Goal: Task Accomplishment & Management: Use online tool/utility

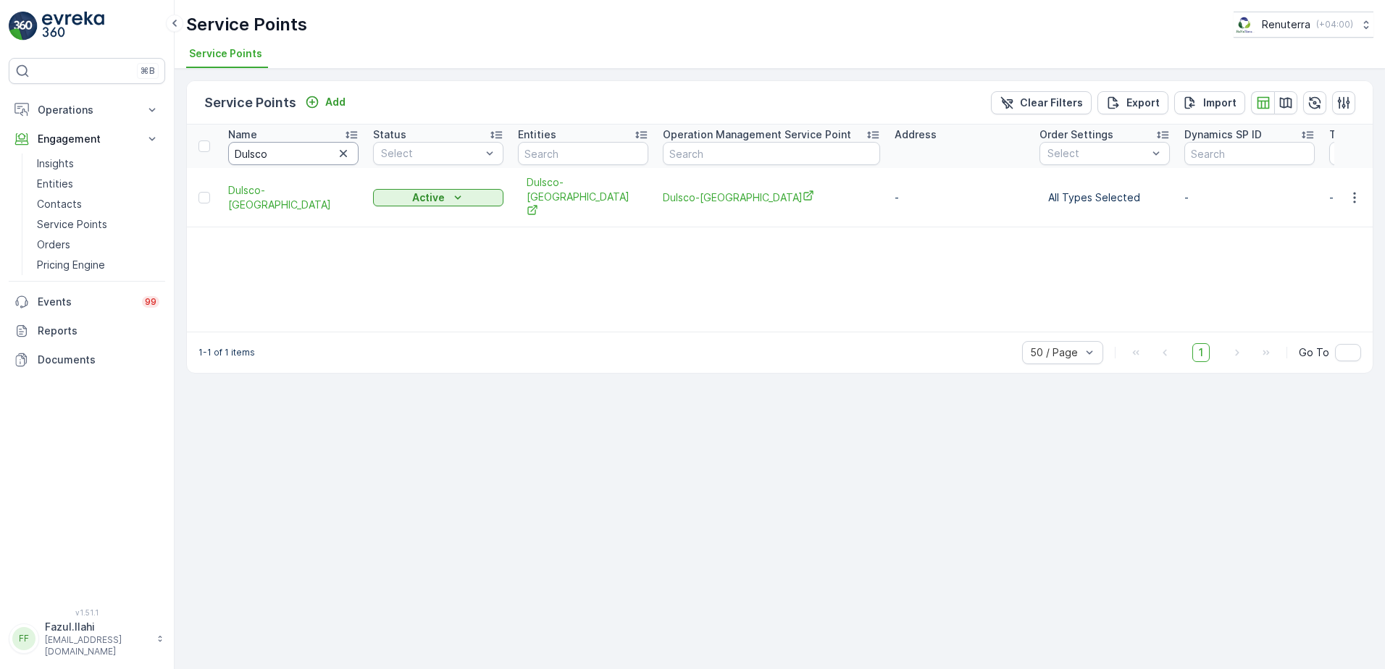
click at [315, 159] on input "Dulsco" at bounding box center [293, 153] width 130 height 23
type input "Paradise"
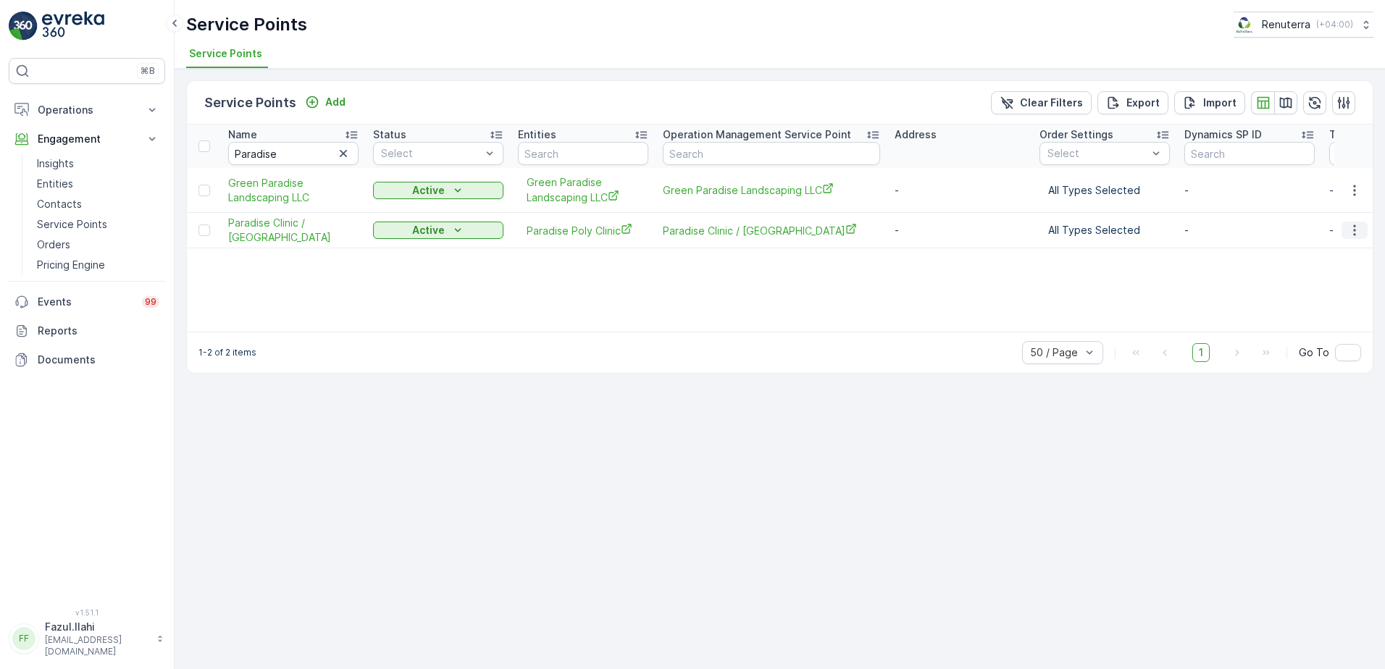
click at [1354, 232] on icon "button" at bounding box center [1354, 230] width 14 height 14
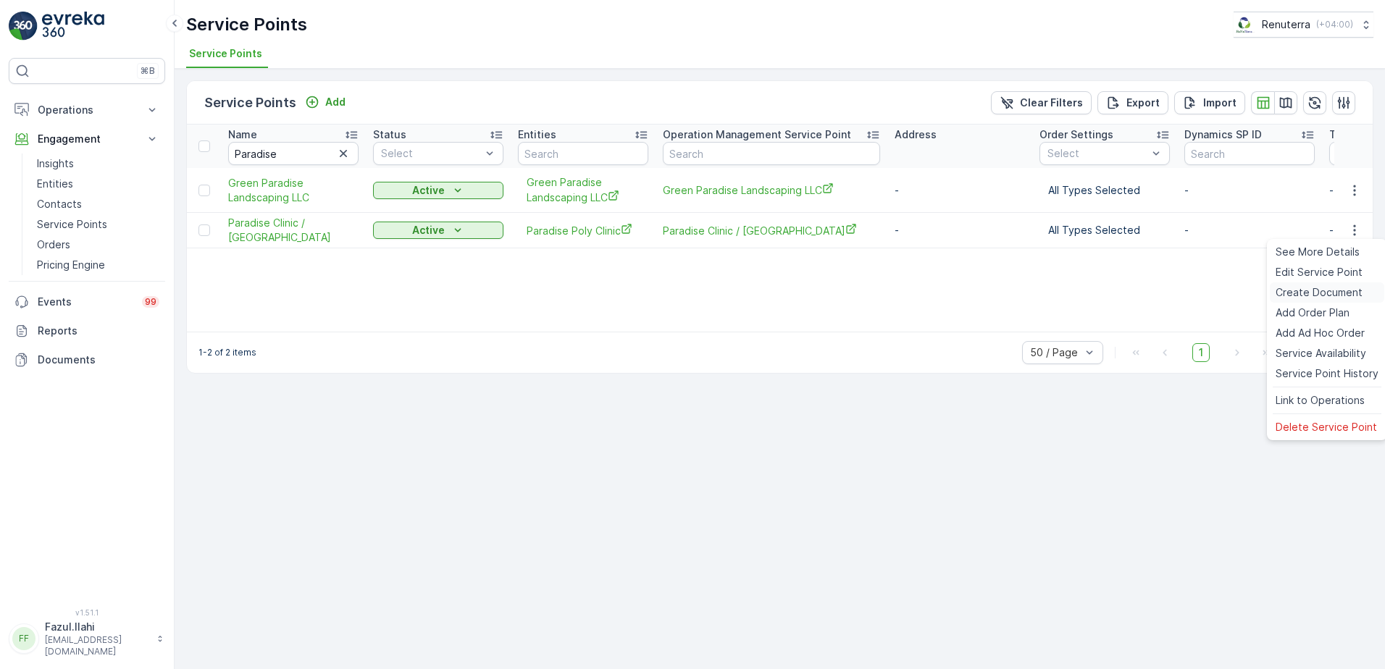
click at [1311, 290] on span "Create Document" at bounding box center [1318, 292] width 87 height 14
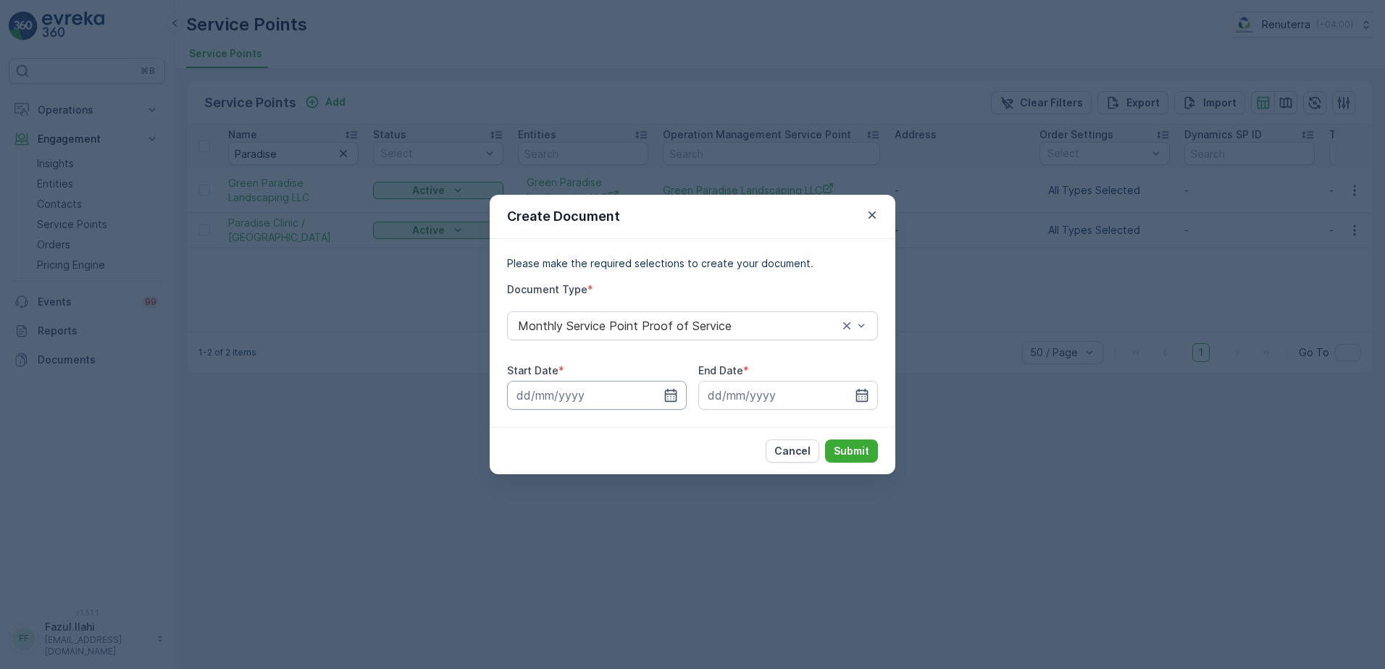
click at [662, 392] on input at bounding box center [597, 395] width 180 height 29
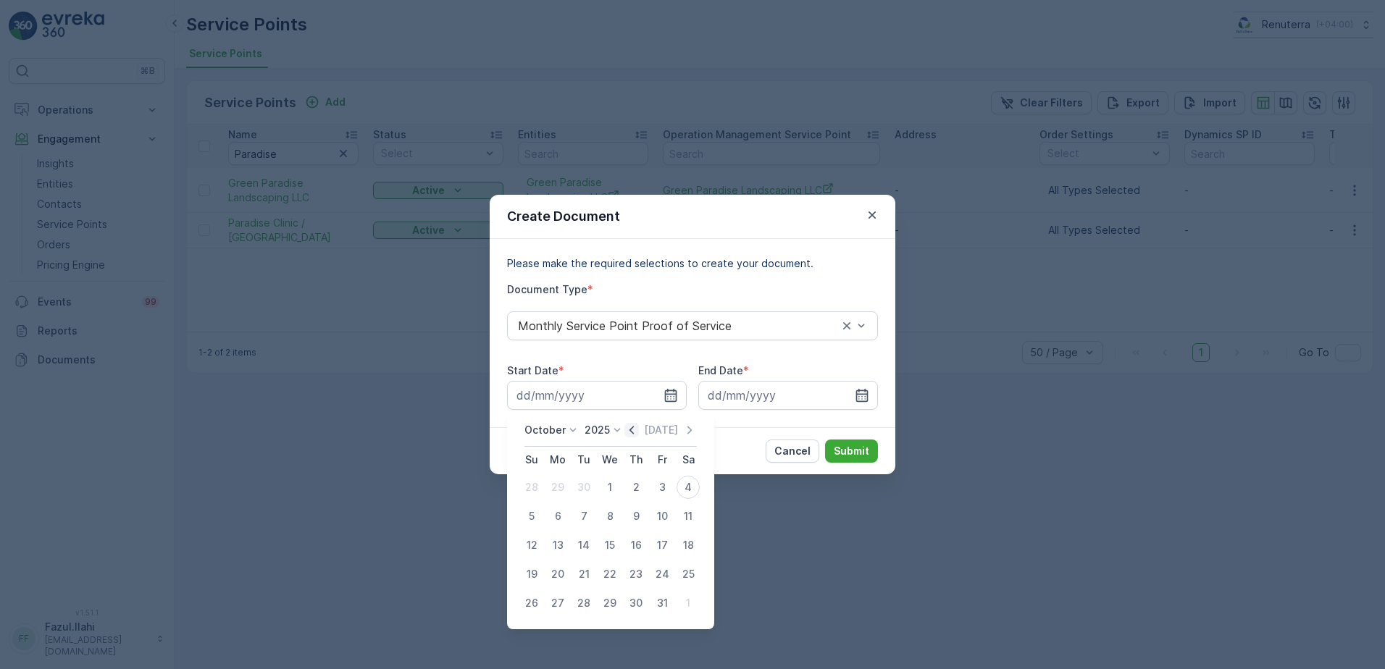
click at [634, 427] on icon "button" at bounding box center [631, 430] width 4 height 8
click at [561, 484] on div "1" at bounding box center [557, 487] width 23 height 23
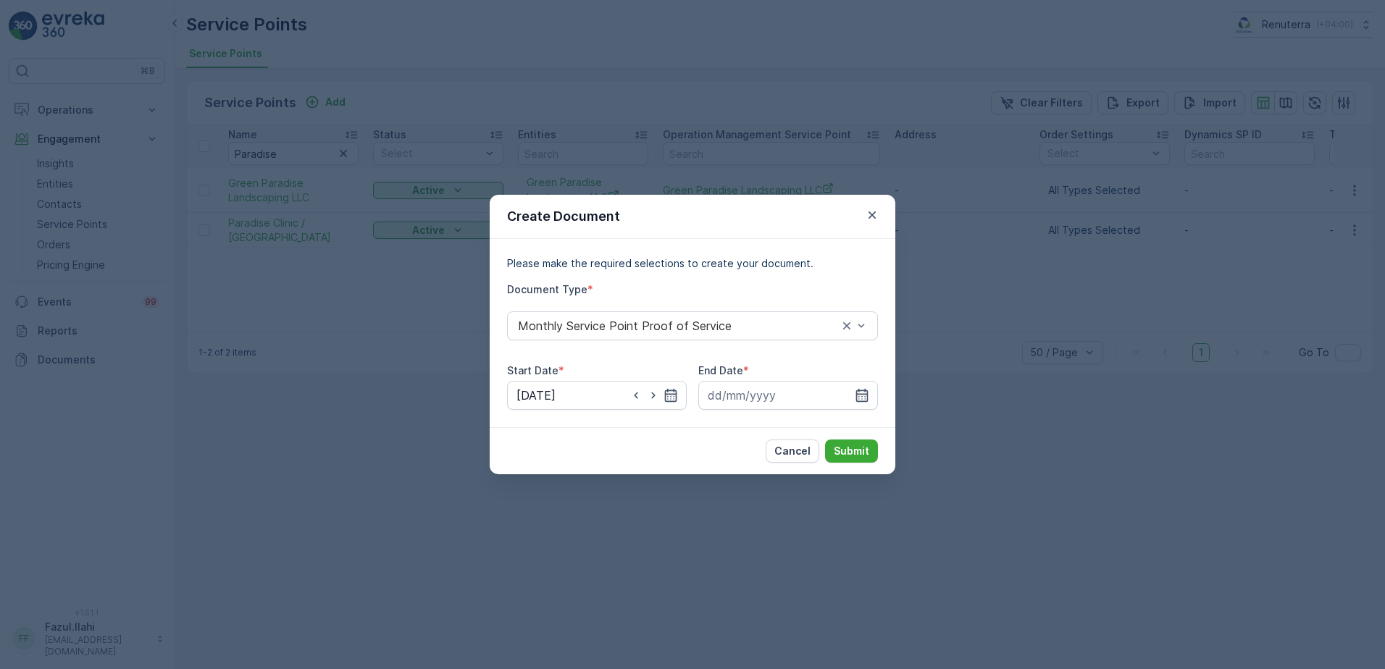
type input "01.09.2025"
click at [865, 395] on icon "button" at bounding box center [861, 395] width 14 height 14
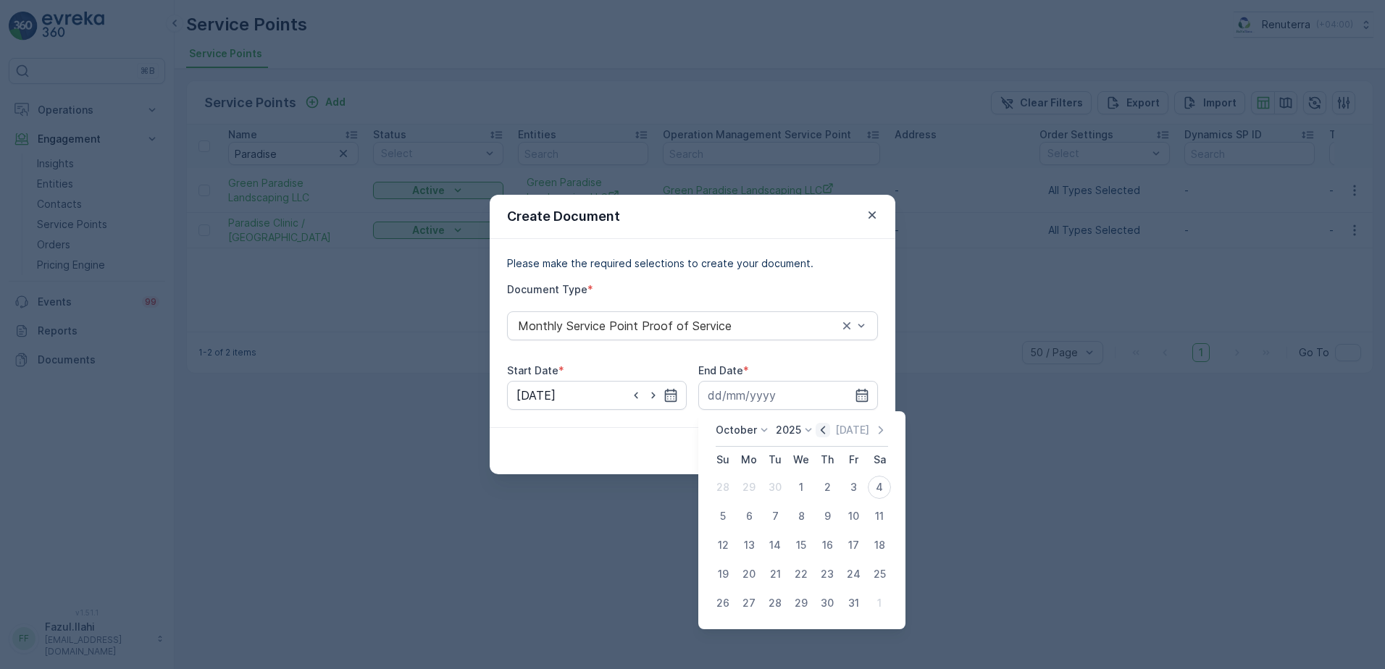
click at [826, 427] on icon "button" at bounding box center [822, 430] width 14 height 14
click at [781, 608] on div "30" at bounding box center [774, 603] width 23 height 23
type input "30.09.2025"
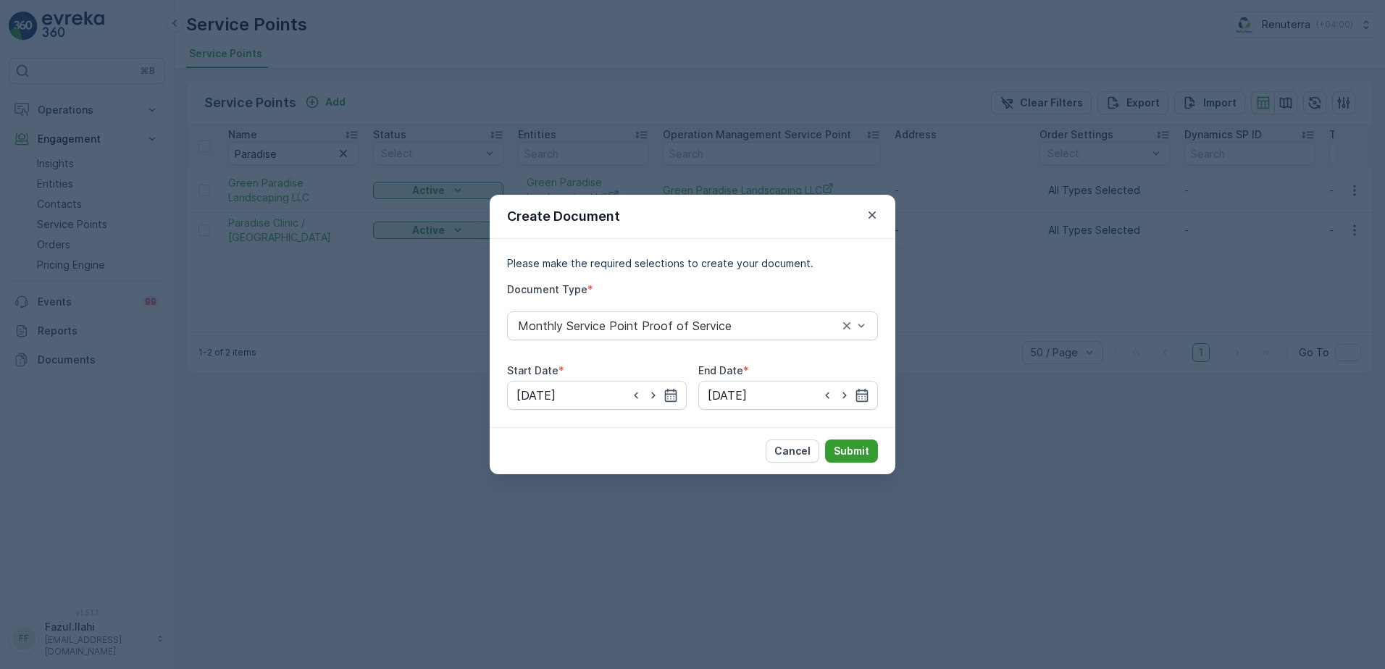
click at [863, 446] on p "Submit" at bounding box center [850, 451] width 35 height 14
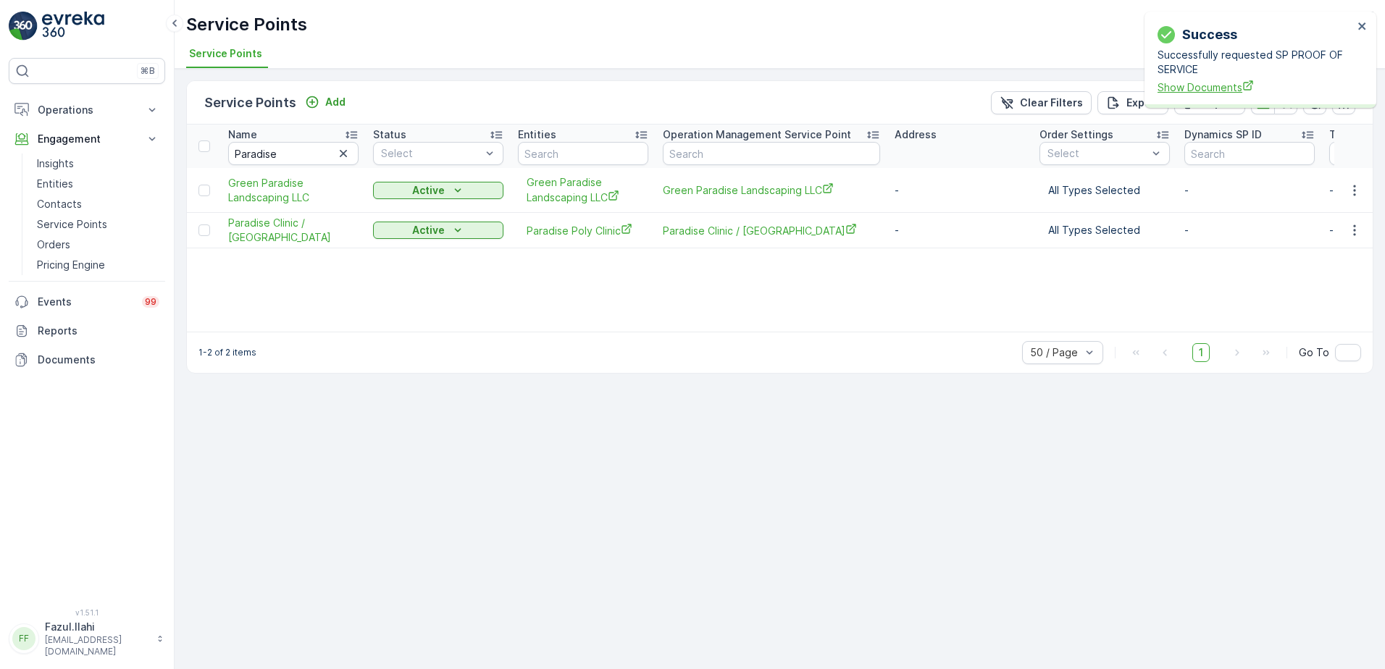
click at [1196, 93] on span "Show Documents" at bounding box center [1255, 87] width 196 height 15
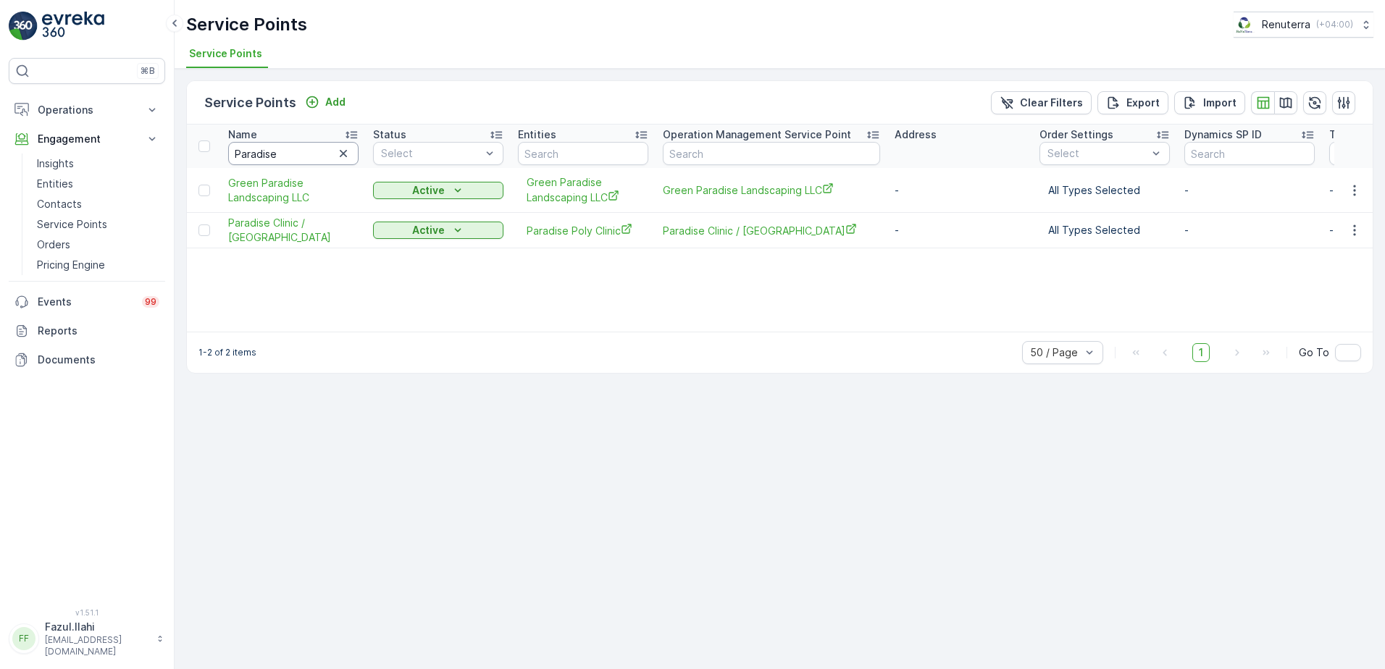
click at [310, 158] on input "Paradise" at bounding box center [293, 153] width 130 height 23
type input "Pure"
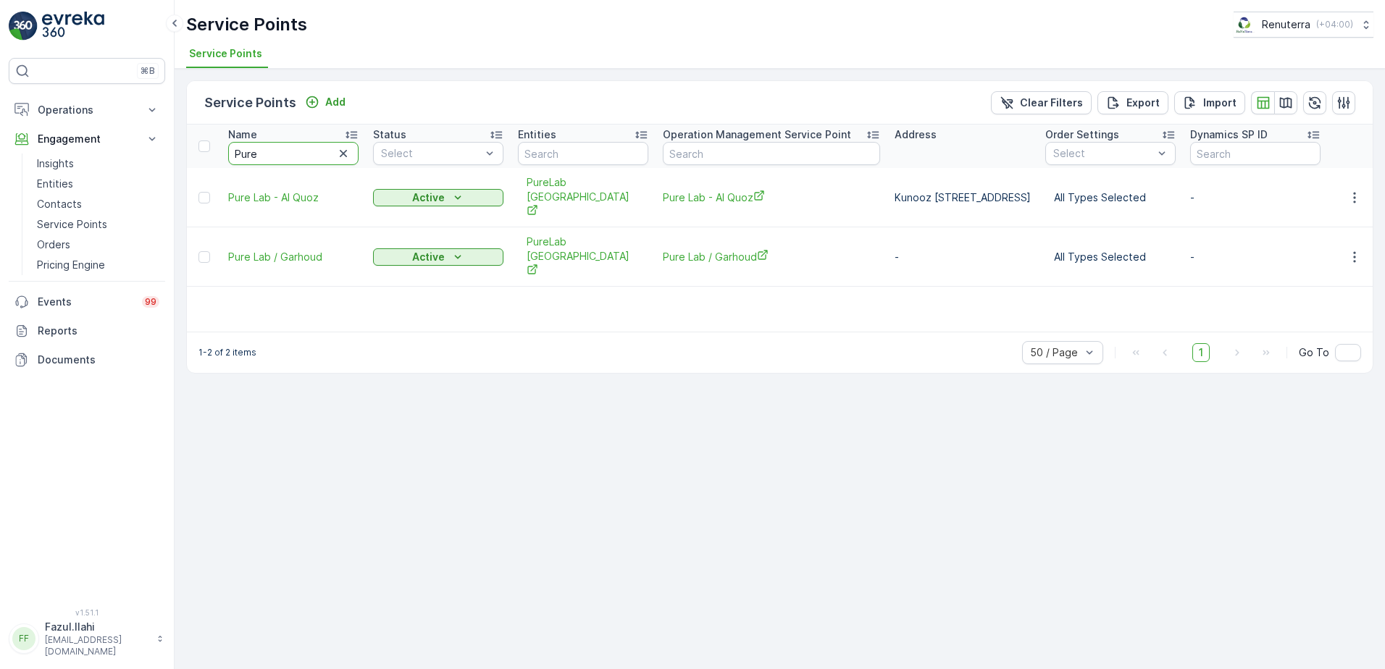
click at [310, 158] on input "Pure" at bounding box center [293, 153] width 130 height 23
click at [1355, 190] on icon "button" at bounding box center [1354, 197] width 14 height 14
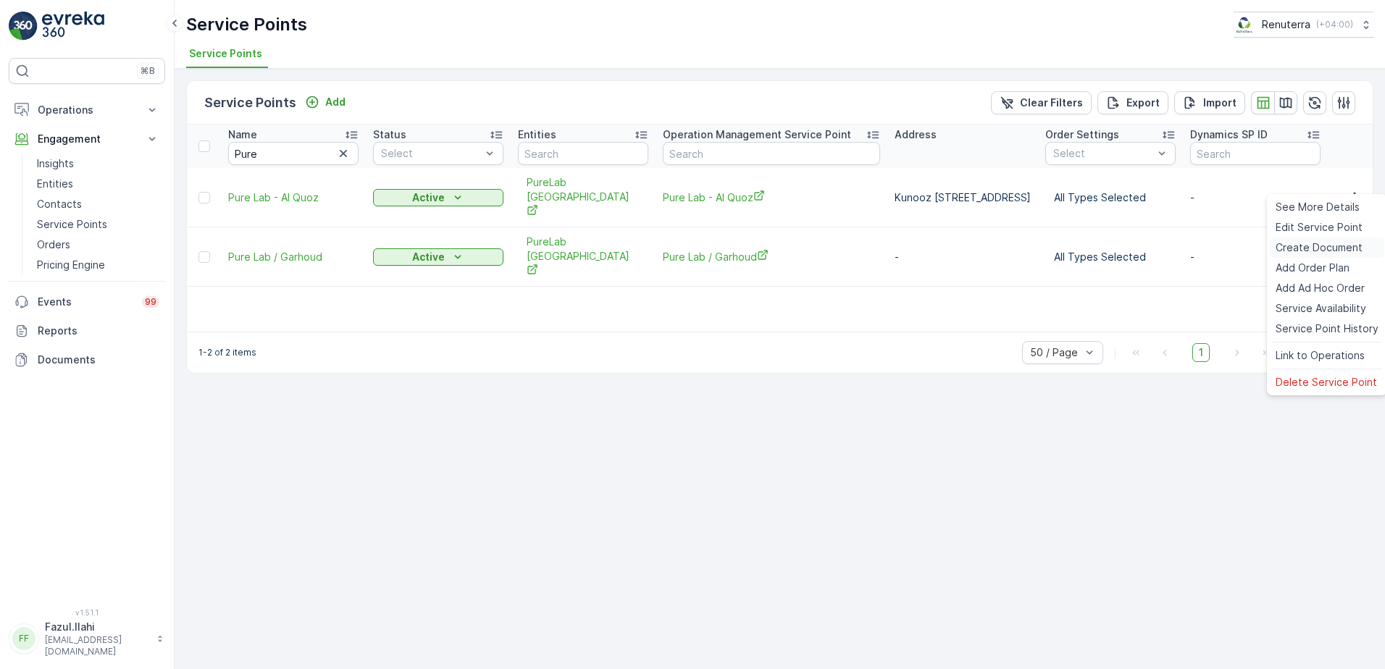
click at [1293, 253] on span "Create Document" at bounding box center [1318, 247] width 87 height 14
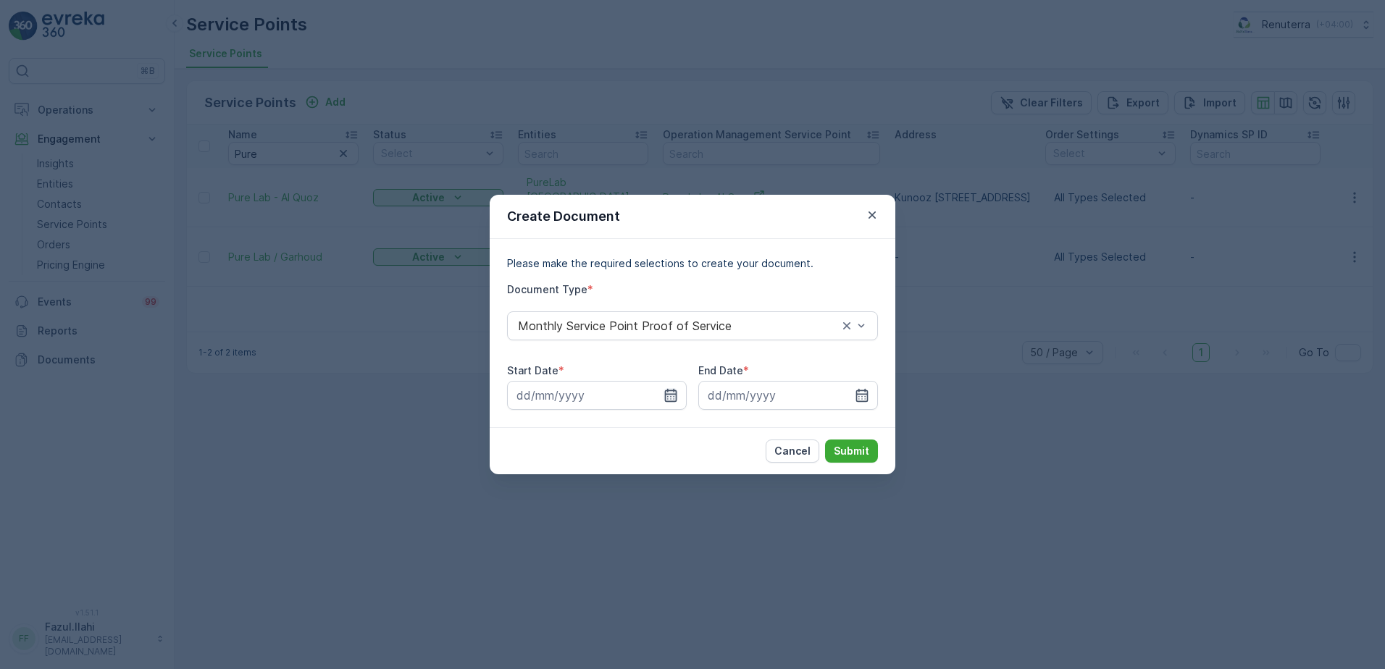
click at [673, 398] on icon "button" at bounding box center [670, 395] width 14 height 14
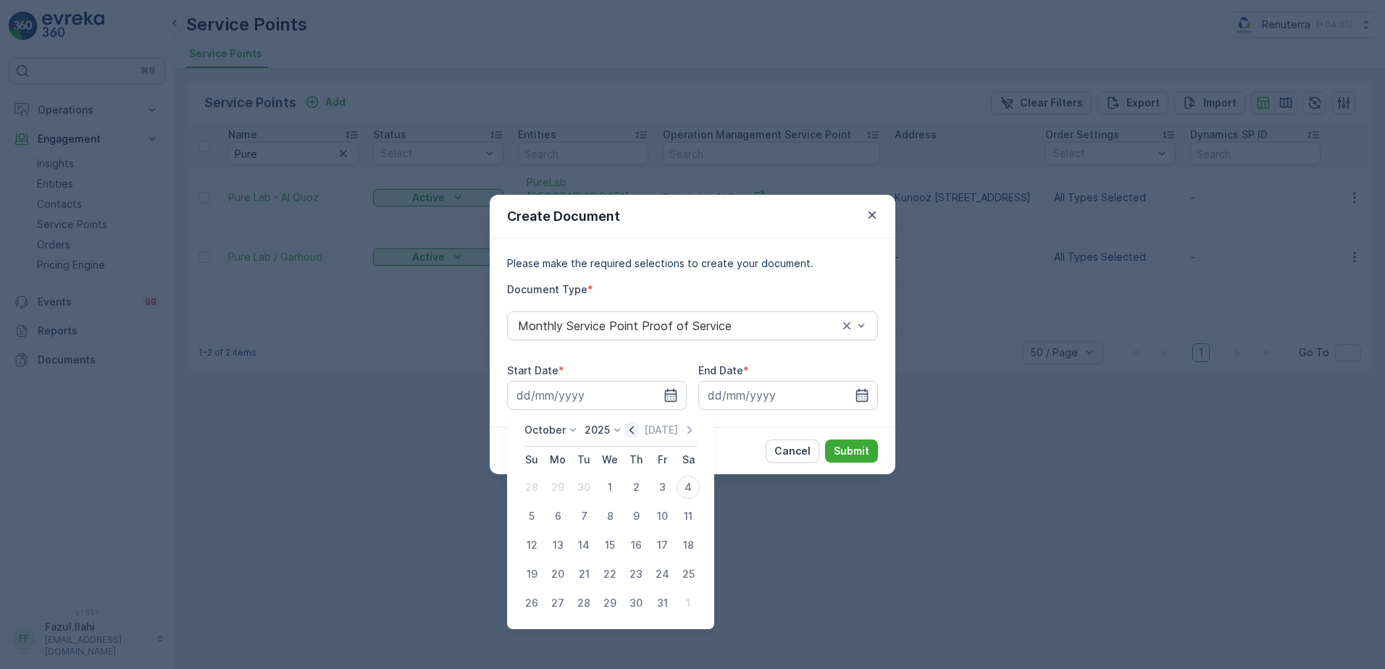
click at [635, 431] on icon "button" at bounding box center [631, 430] width 14 height 14
click at [558, 488] on div "1" at bounding box center [557, 487] width 23 height 23
type input "01.09.2025"
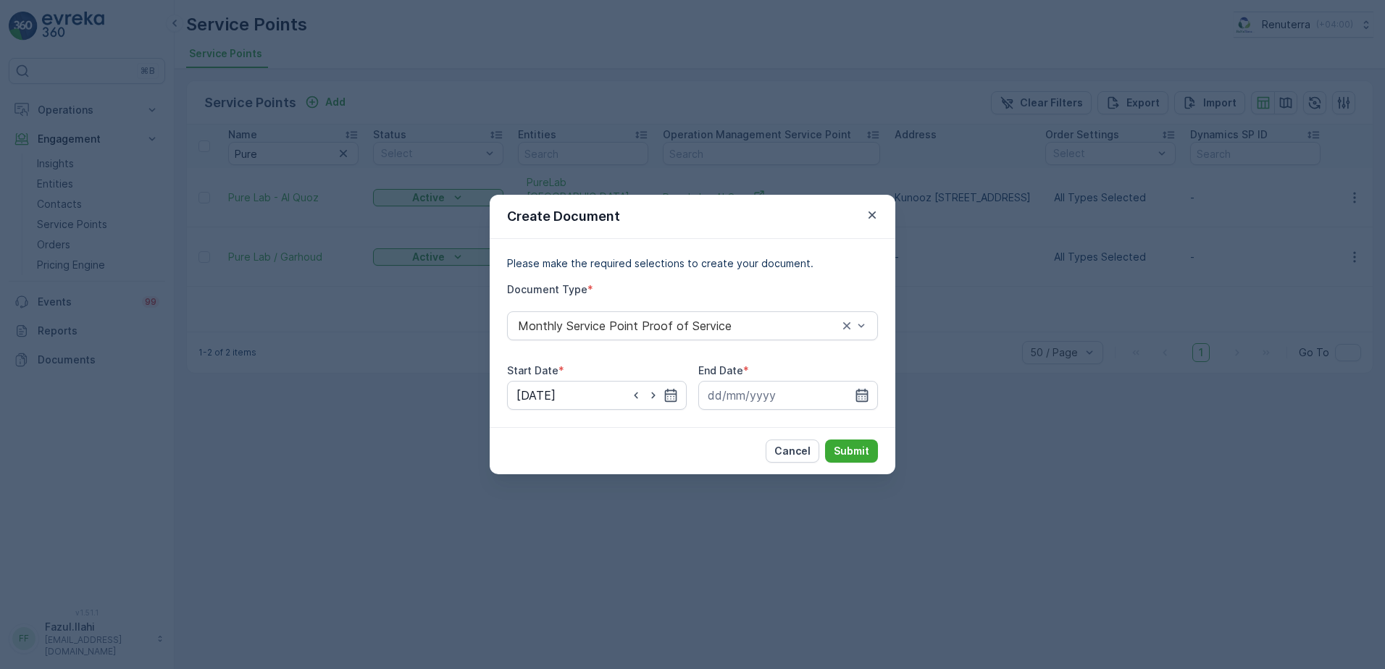
click at [860, 398] on icon "button" at bounding box center [861, 395] width 14 height 14
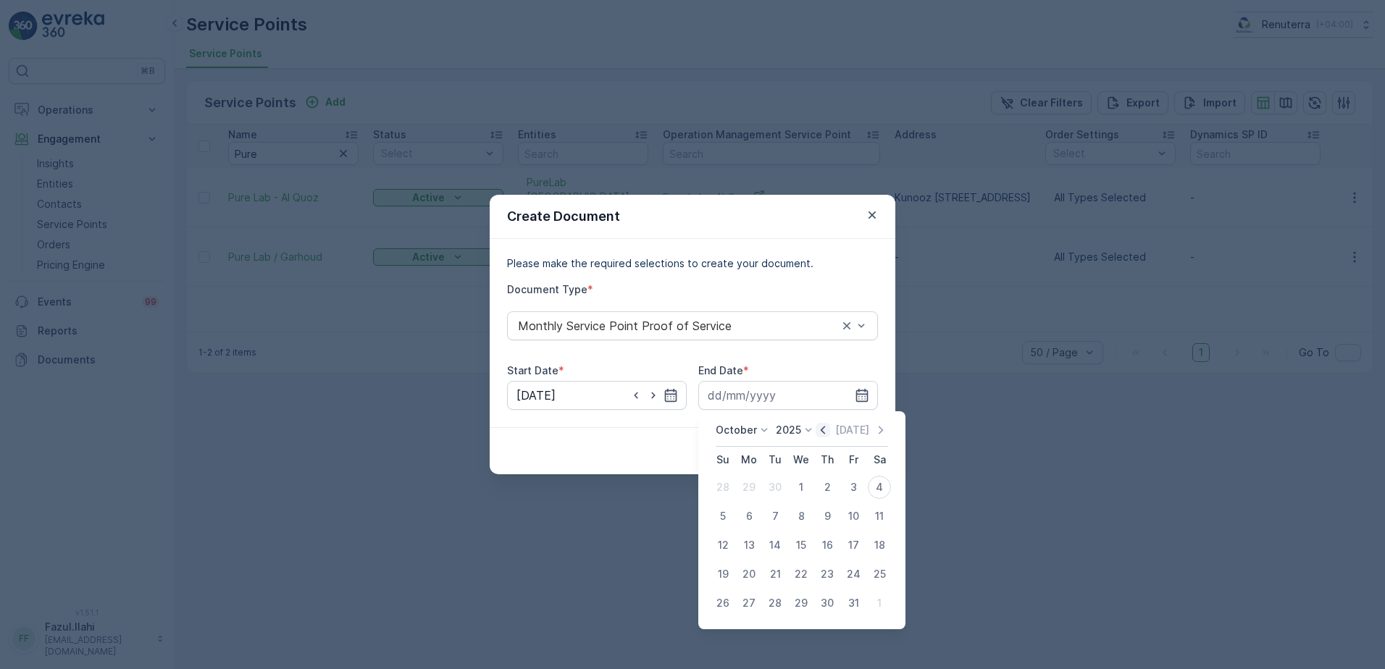
click at [820, 432] on icon "button" at bounding box center [822, 430] width 14 height 14
click at [775, 604] on div "30" at bounding box center [774, 603] width 23 height 23
type input "30.09.2025"
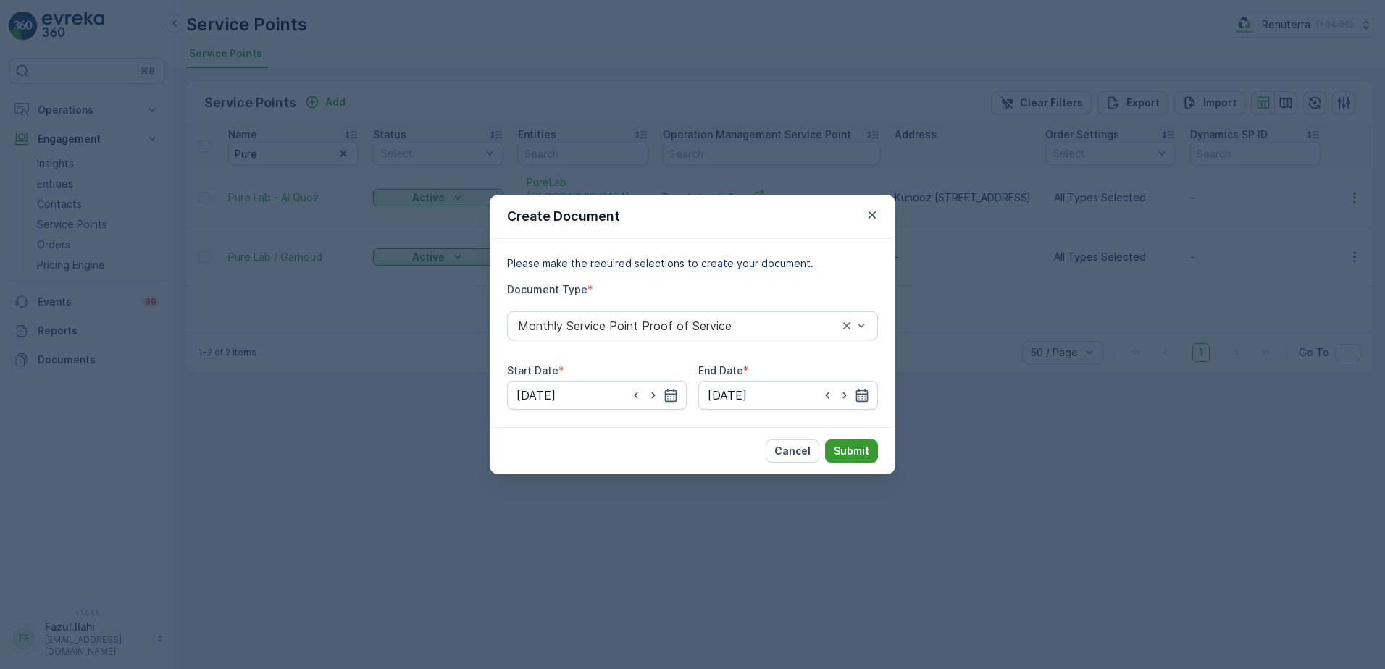
click at [850, 448] on p "Submit" at bounding box center [850, 451] width 35 height 14
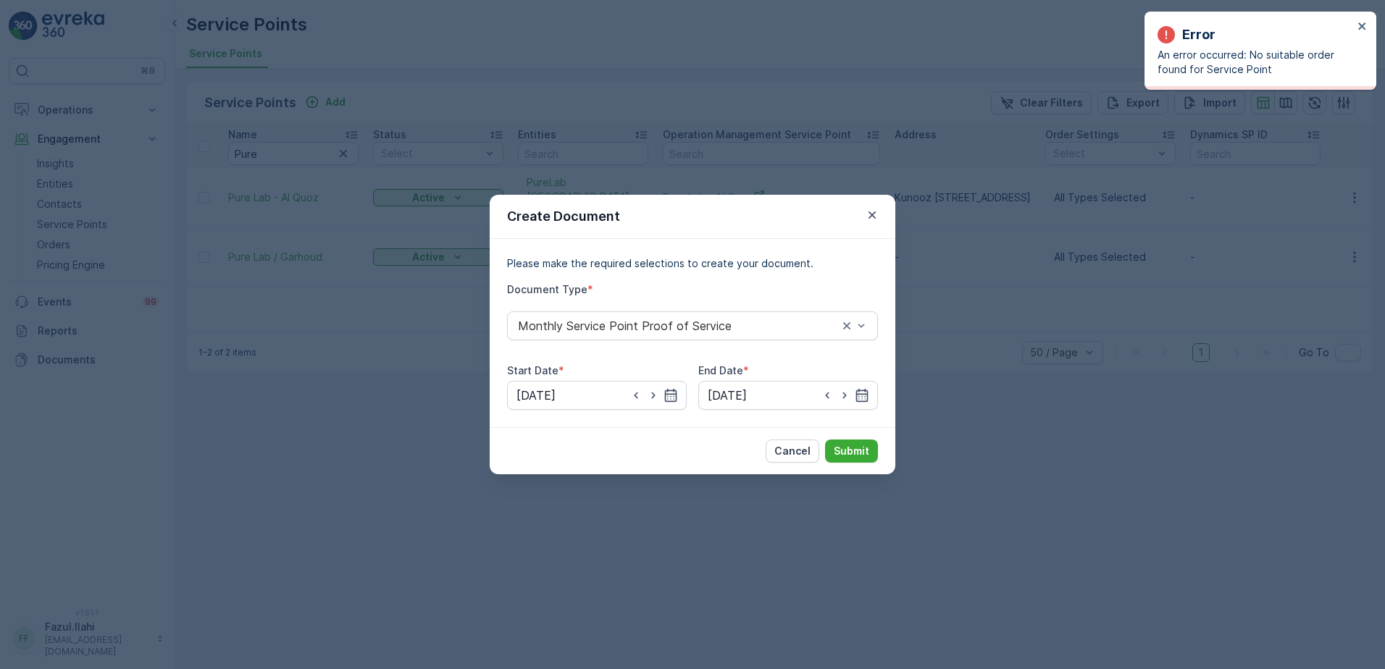
click at [1368, 30] on div "Error An error occurred: No suitable order found for Service Point" at bounding box center [1260, 51] width 232 height 78
click at [1368, 31] on div "Error An error occurred: No suitable order found for Service Point" at bounding box center [1260, 51] width 232 height 78
click at [1361, 28] on icon "close" at bounding box center [1362, 26] width 10 height 12
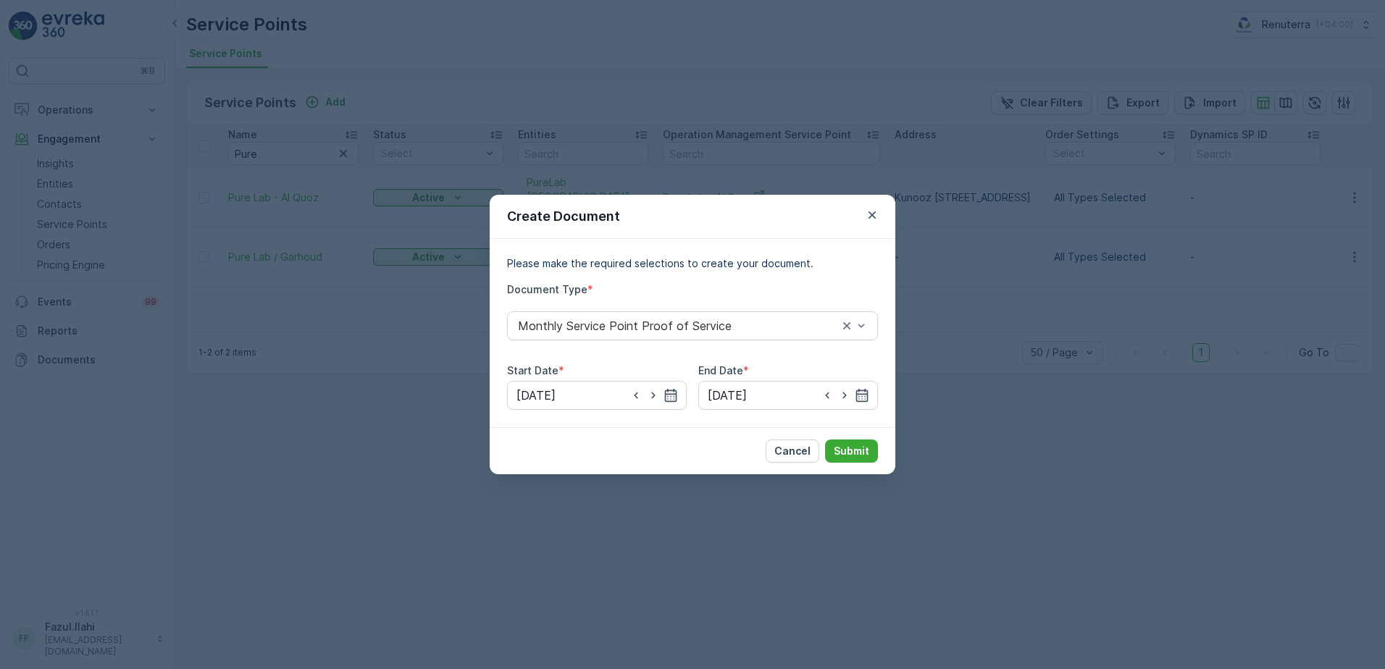
click at [881, 217] on div "Create Document" at bounding box center [693, 217] width 406 height 44
click at [876, 211] on icon "button" at bounding box center [872, 215] width 14 height 14
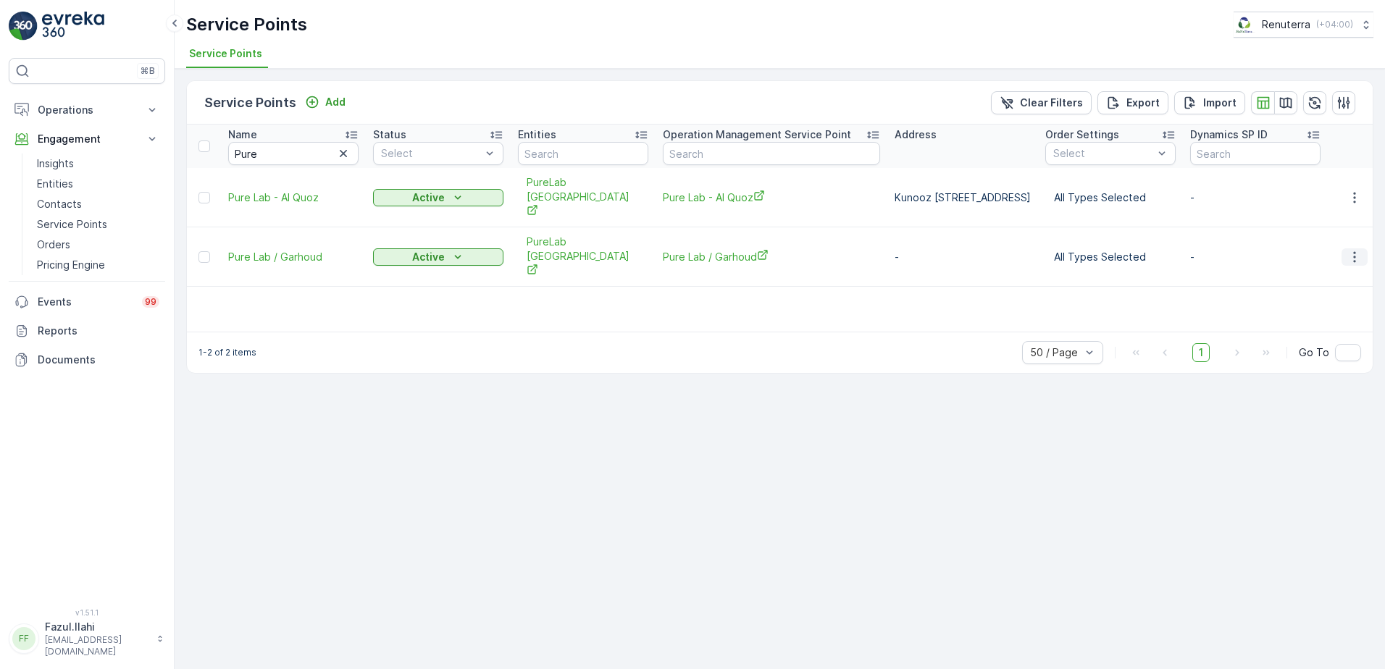
click at [1348, 250] on icon "button" at bounding box center [1354, 257] width 14 height 14
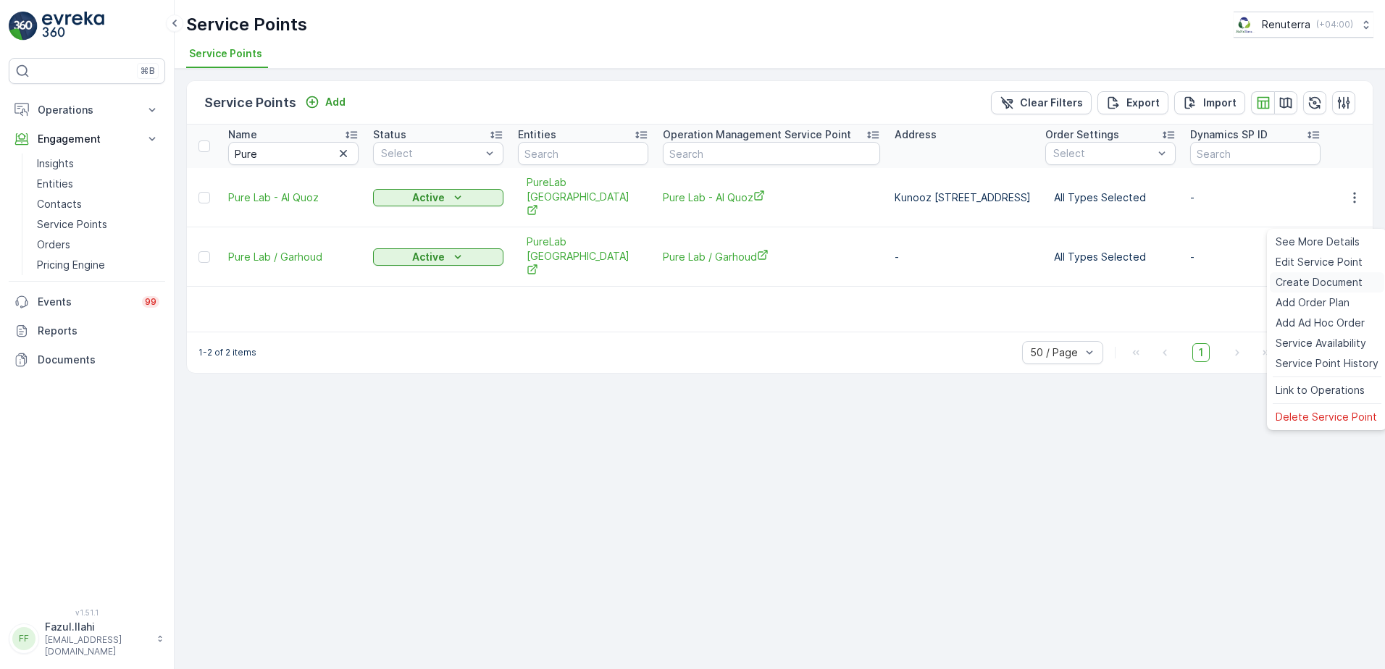
click at [1301, 283] on span "Create Document" at bounding box center [1318, 282] width 87 height 14
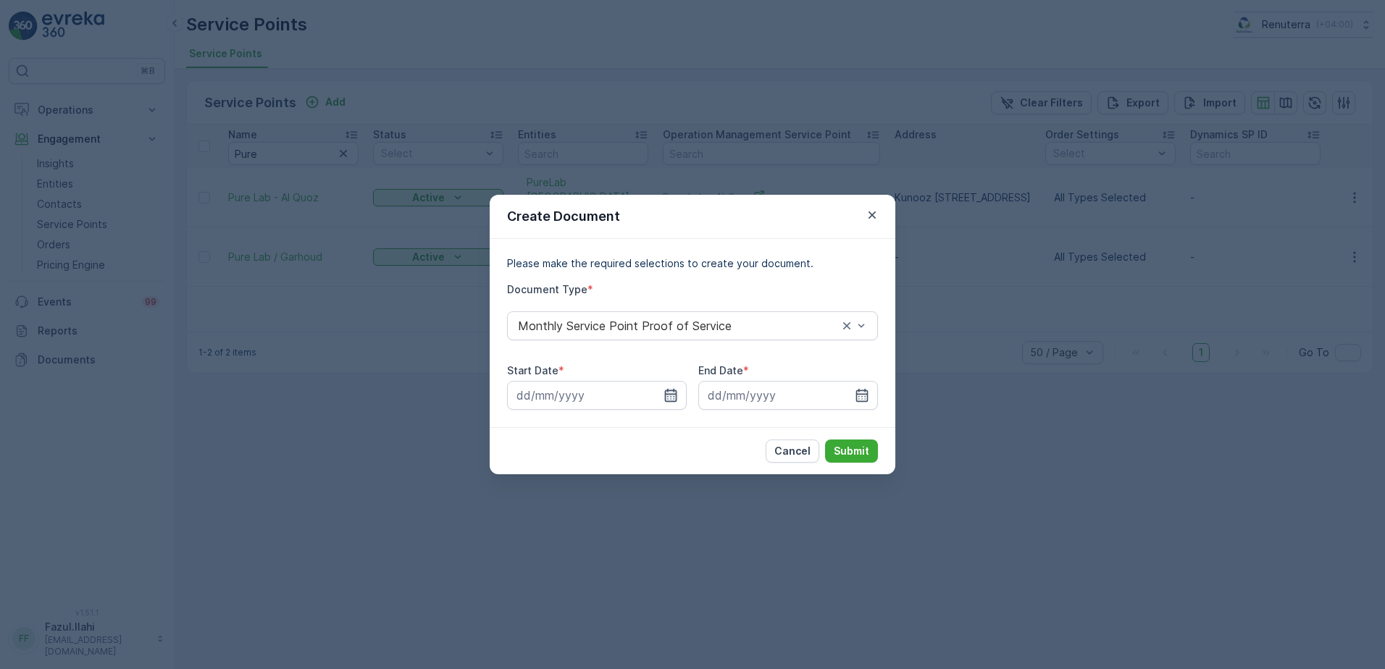
click at [670, 396] on icon "button" at bounding box center [670, 395] width 14 height 14
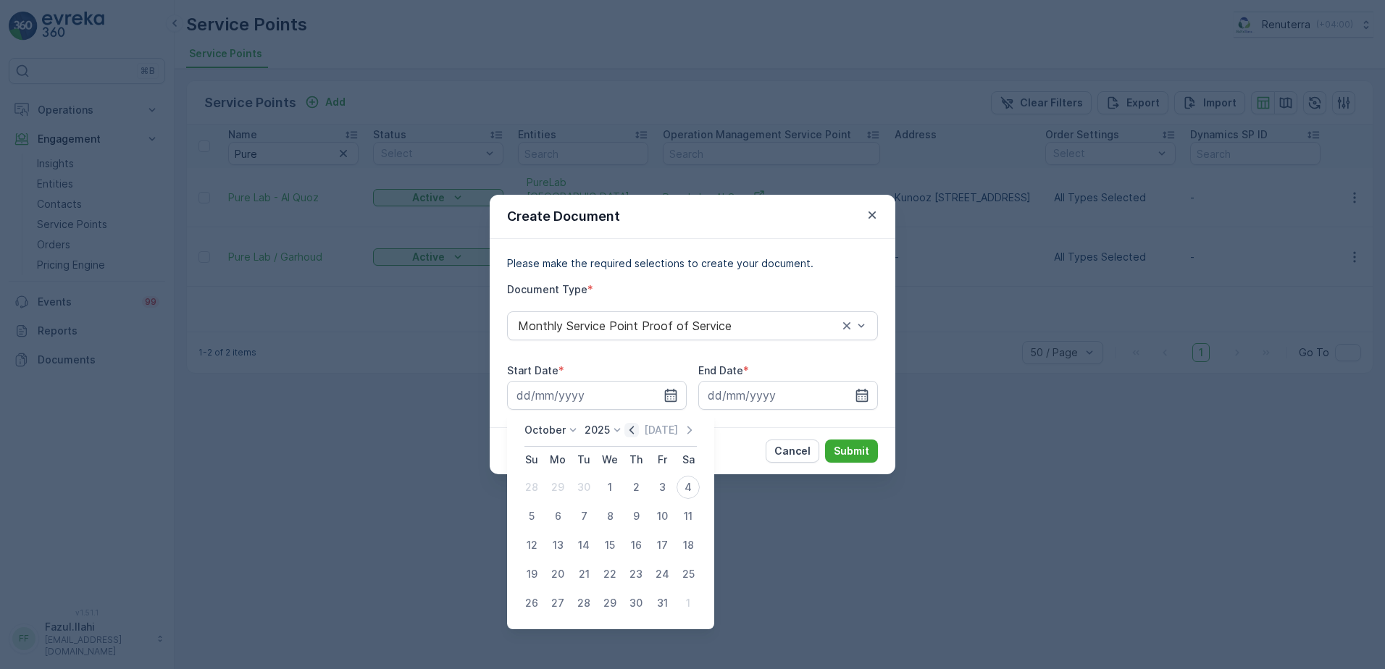
click at [634, 432] on icon "button" at bounding box center [631, 430] width 14 height 14
click at [558, 490] on div "1" at bounding box center [557, 487] width 23 height 23
type input "01.09.2025"
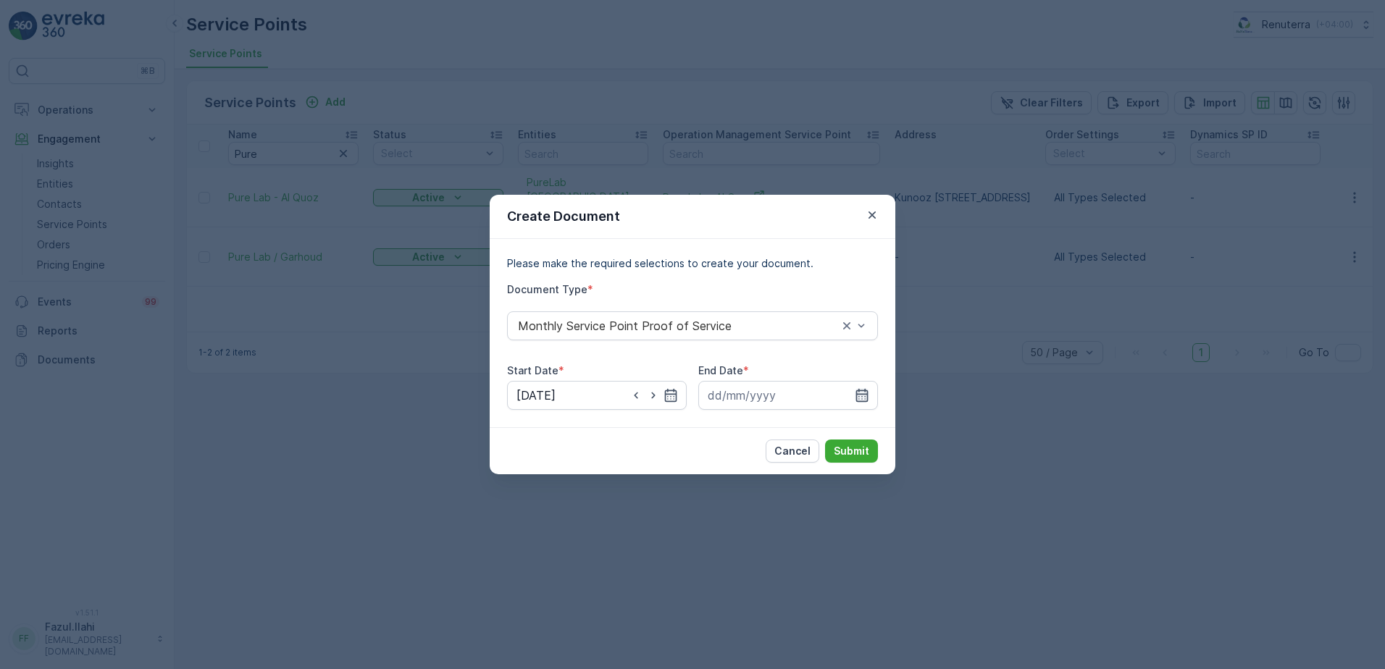
click at [857, 393] on icon "button" at bounding box center [862, 395] width 12 height 13
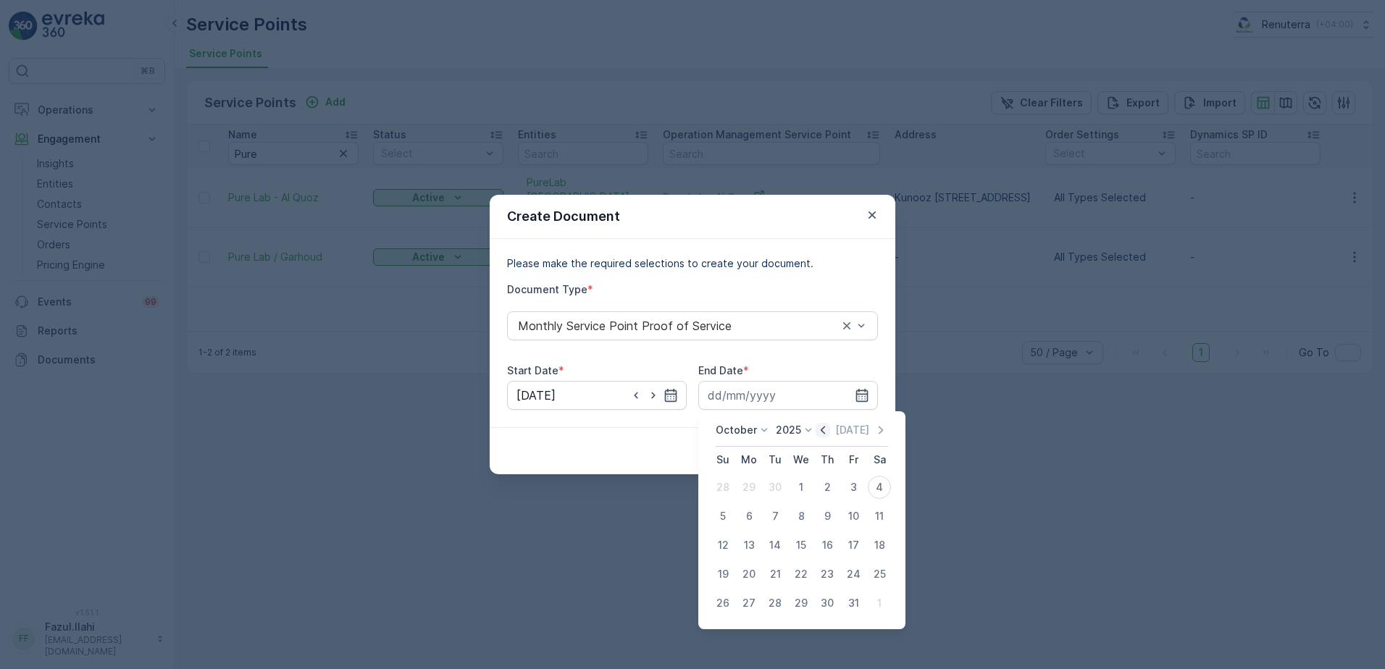
click at [825, 434] on icon "button" at bounding box center [822, 430] width 14 height 14
click at [770, 608] on div "30" at bounding box center [774, 603] width 23 height 23
type input "30.09.2025"
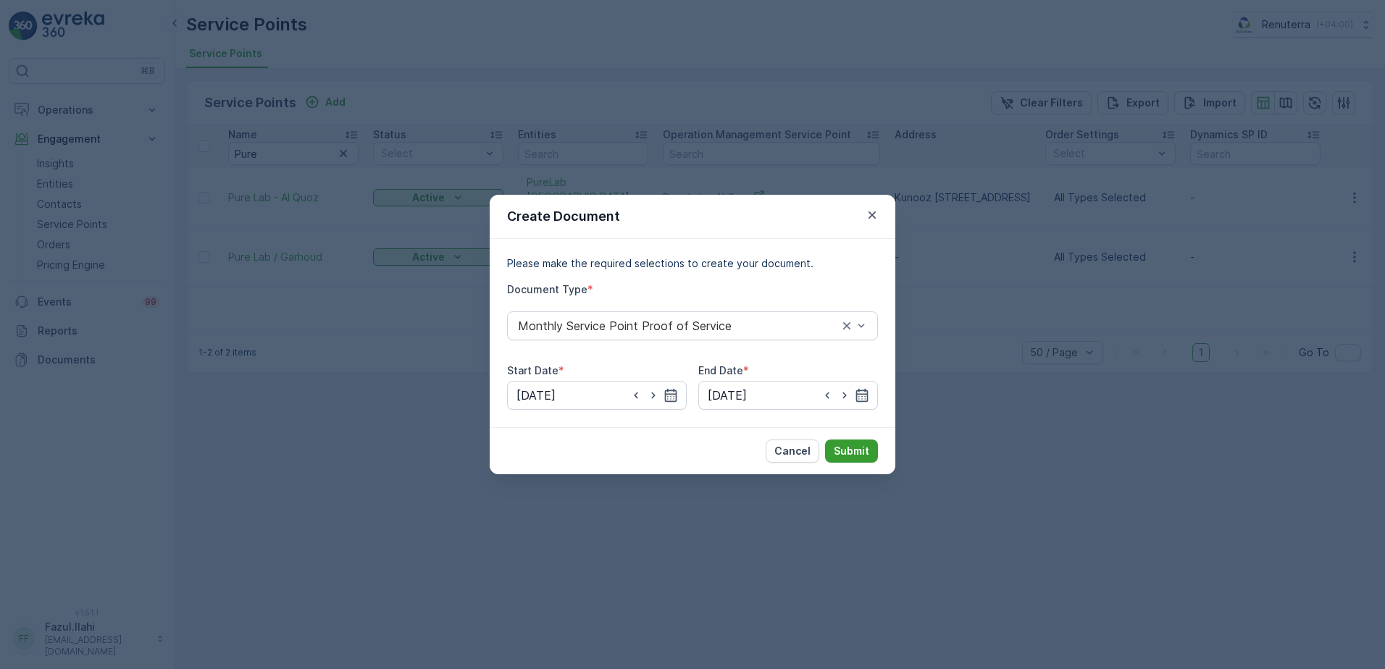
click at [857, 455] on p "Submit" at bounding box center [850, 451] width 35 height 14
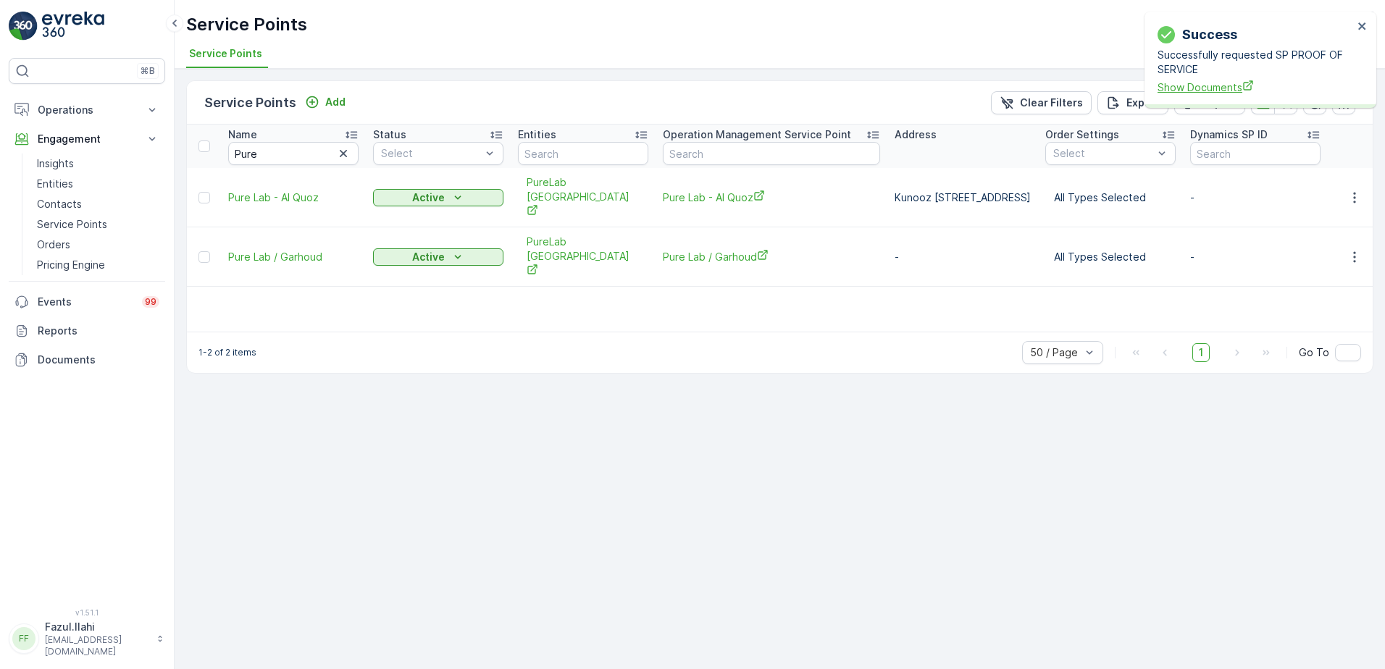
click at [1186, 90] on span "Show Documents" at bounding box center [1255, 87] width 196 height 15
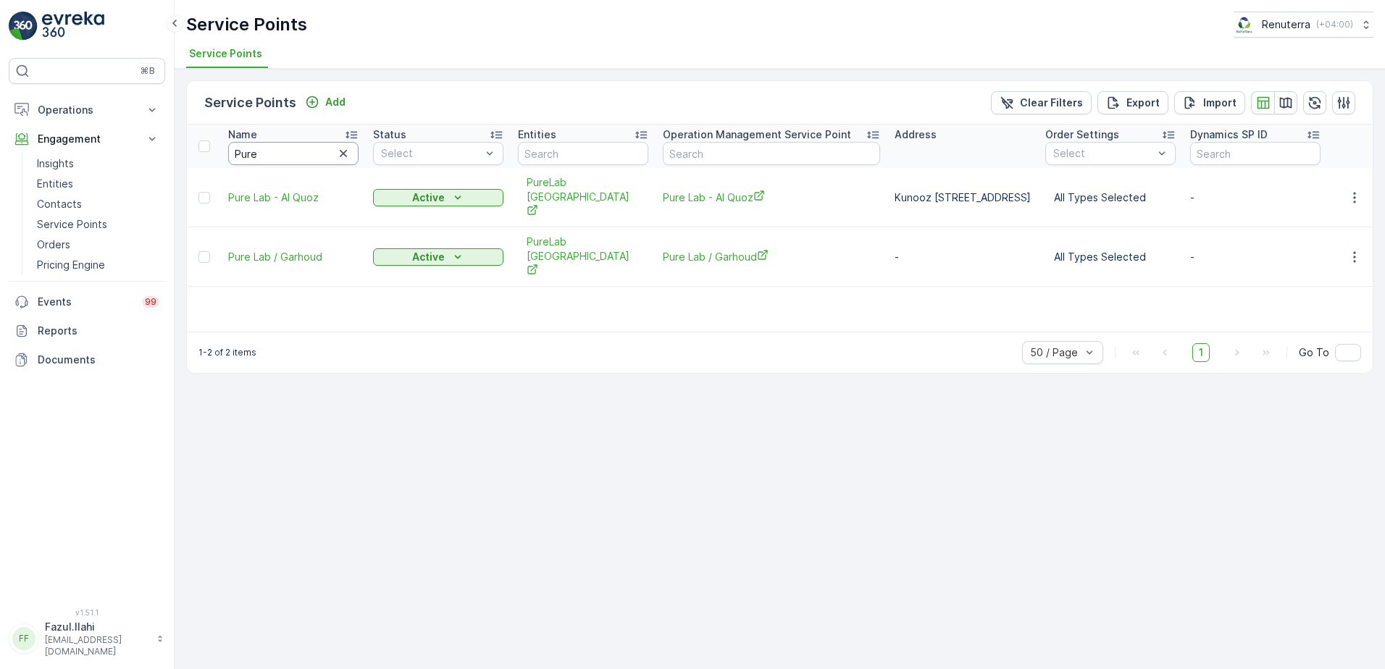
click at [327, 164] on input "Pure" at bounding box center [293, 153] width 130 height 23
click at [303, 152] on input "Pure" at bounding box center [293, 153] width 130 height 23
type input "Sejovi"
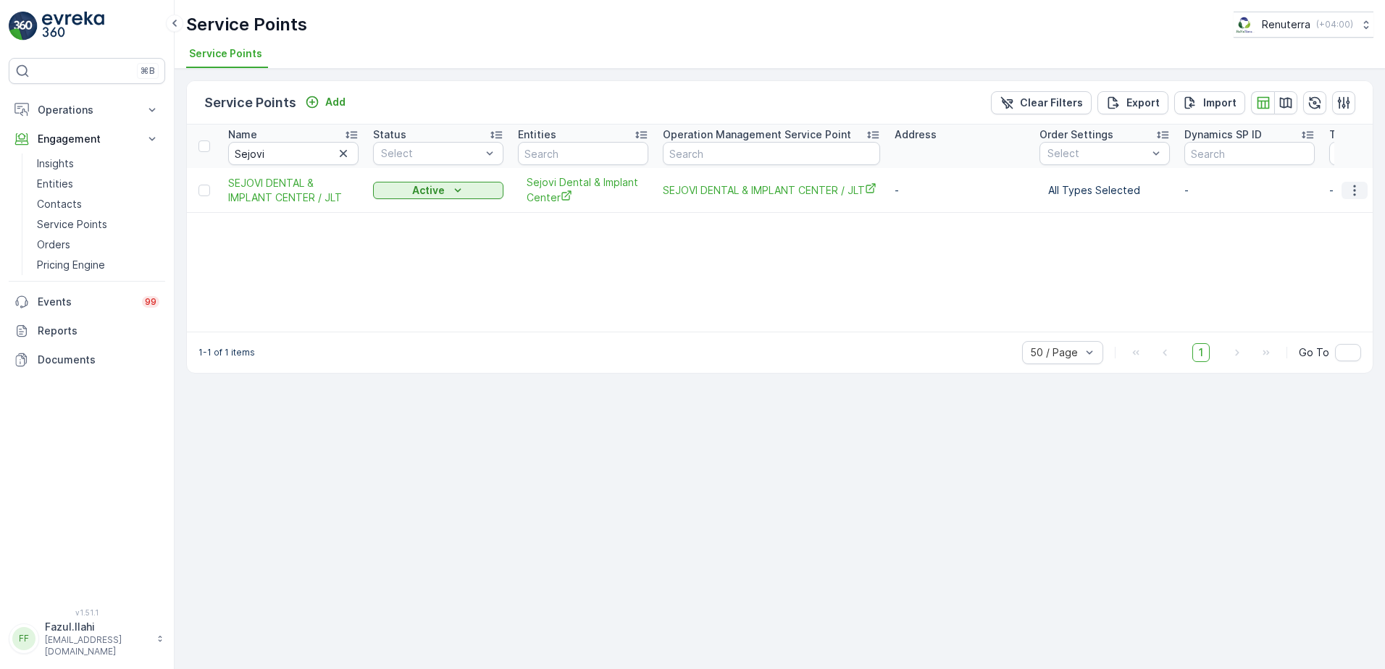
click at [1352, 188] on icon "button" at bounding box center [1354, 190] width 14 height 14
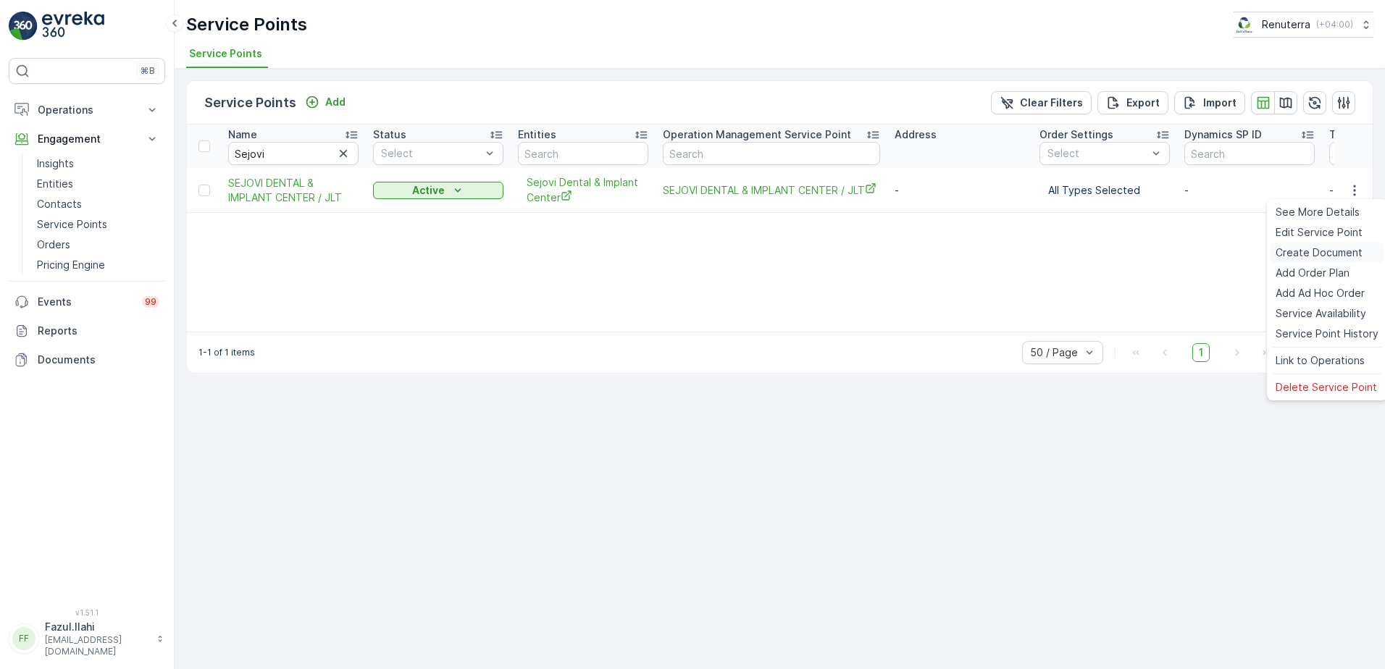
click at [1319, 248] on span "Create Document" at bounding box center [1318, 252] width 87 height 14
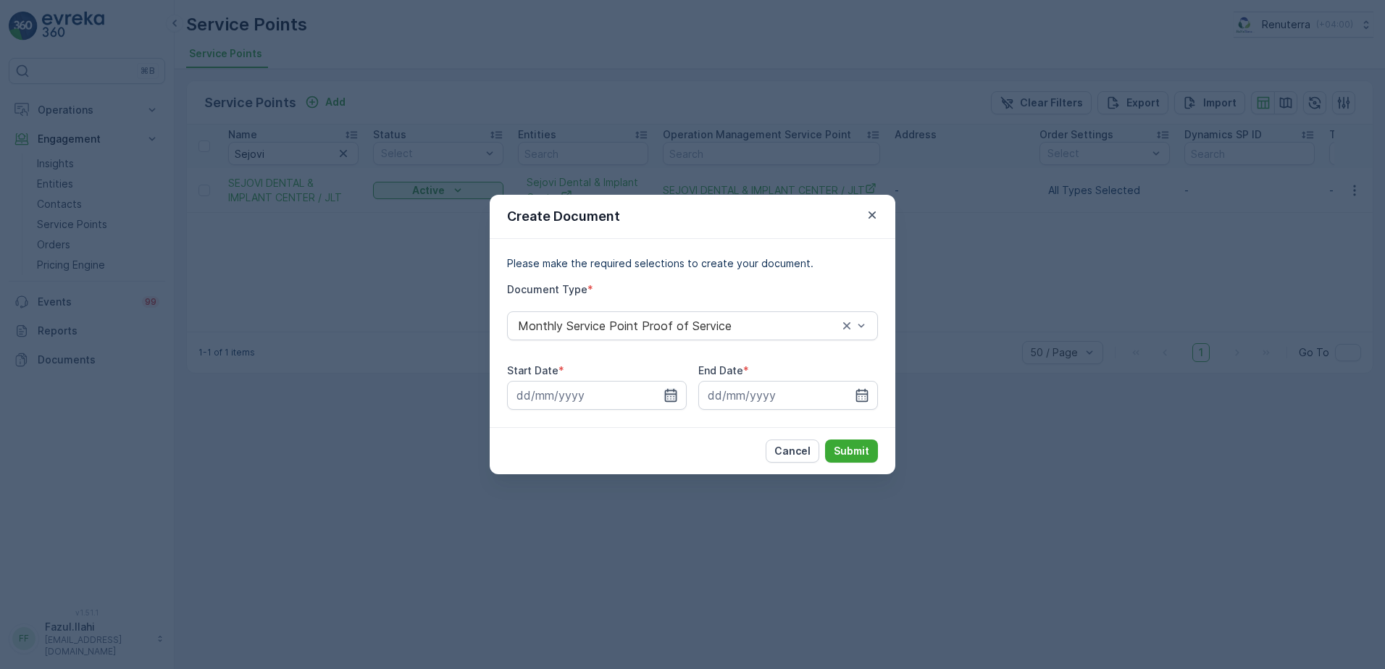
click at [673, 393] on icon "button" at bounding box center [670, 395] width 14 height 14
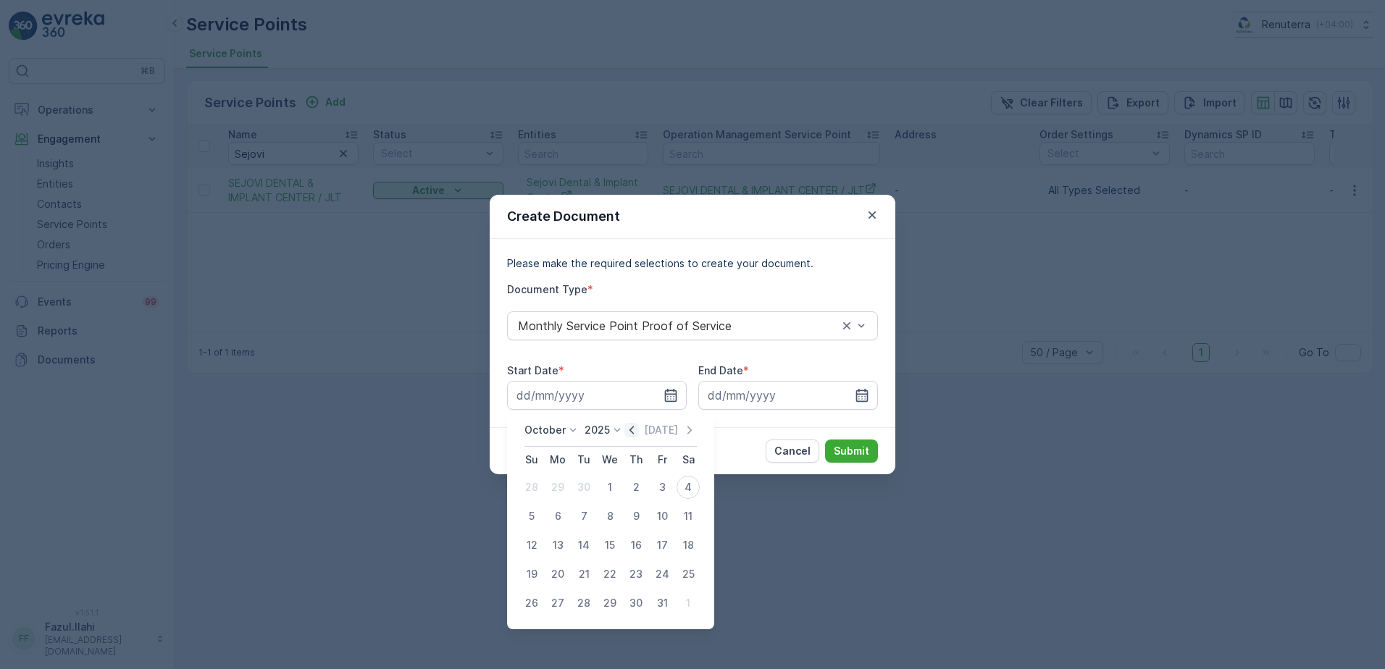
click at [630, 430] on icon "button" at bounding box center [631, 430] width 14 height 14
click at [553, 487] on div "1" at bounding box center [557, 487] width 23 height 23
type input "01.09.2025"
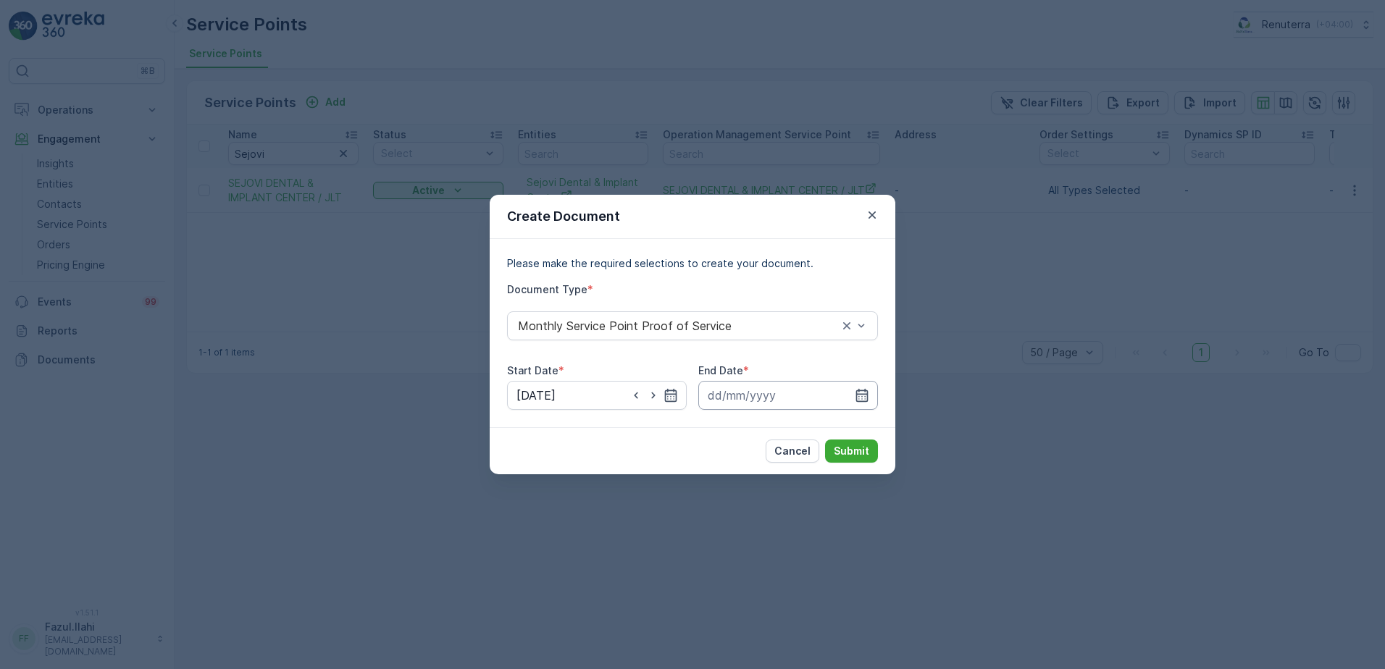
click at [851, 397] on input at bounding box center [788, 395] width 180 height 29
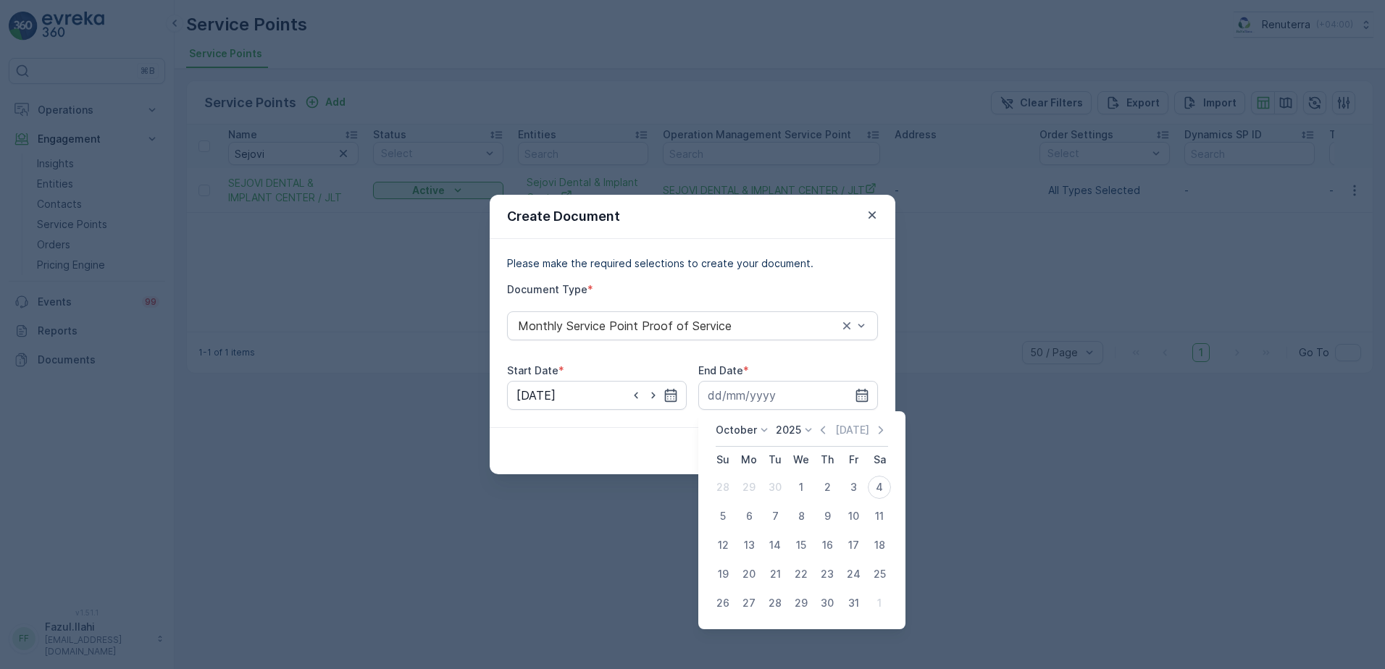
click at [814, 432] on div "October 2025 Today" at bounding box center [801, 435] width 172 height 24
click at [825, 428] on icon "button" at bounding box center [822, 430] width 4 height 8
click at [778, 600] on div "30" at bounding box center [774, 603] width 23 height 23
type input "30.09.2025"
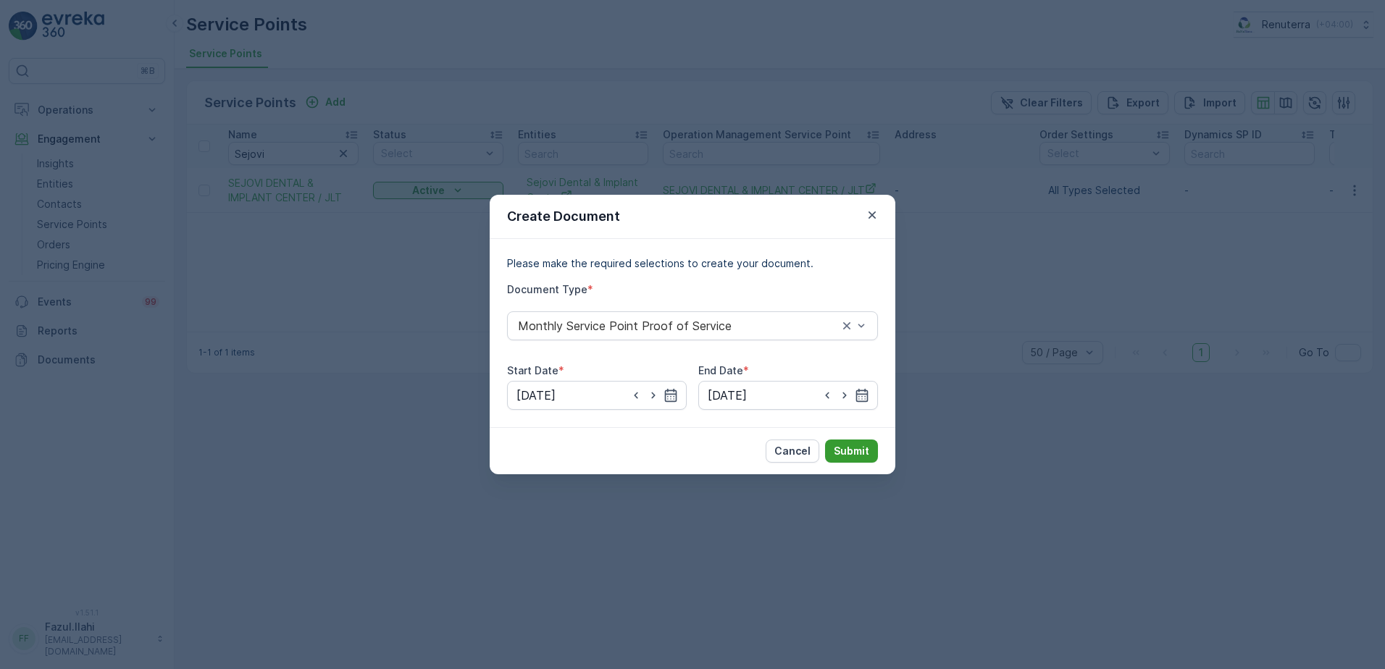
click at [854, 453] on p "Submit" at bounding box center [850, 451] width 35 height 14
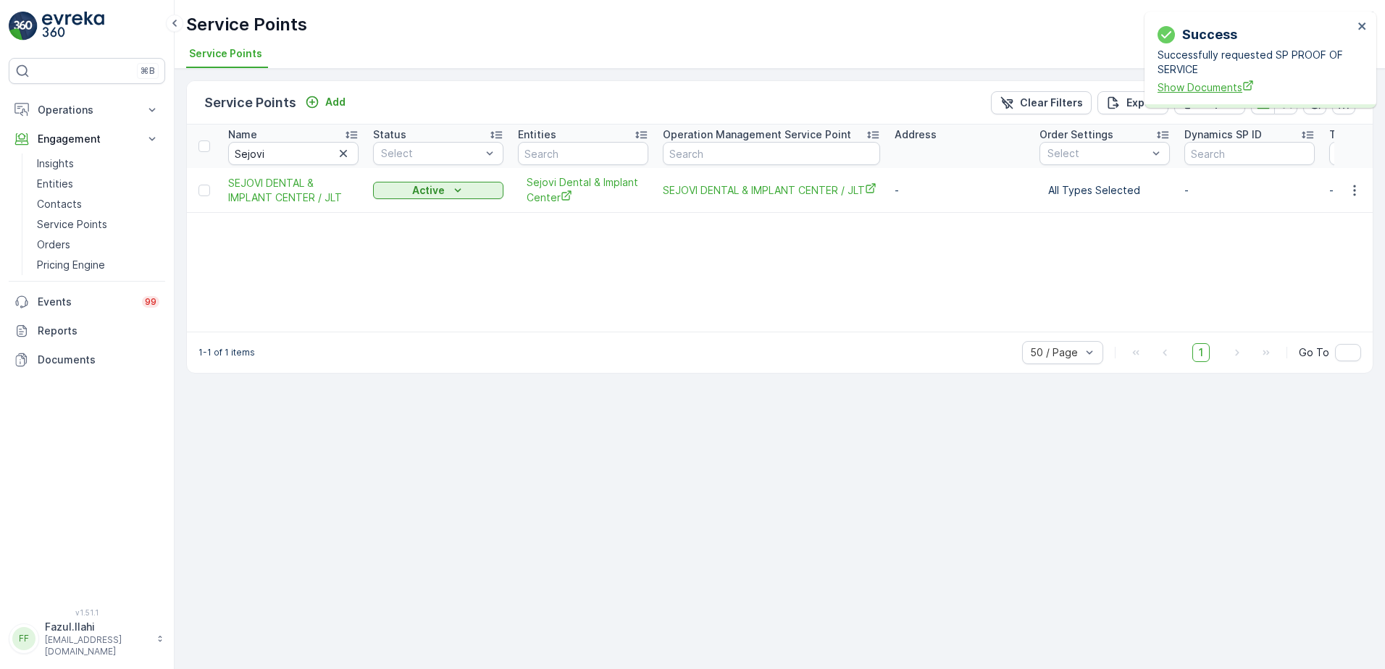
click at [1195, 83] on span "Show Documents" at bounding box center [1255, 87] width 196 height 15
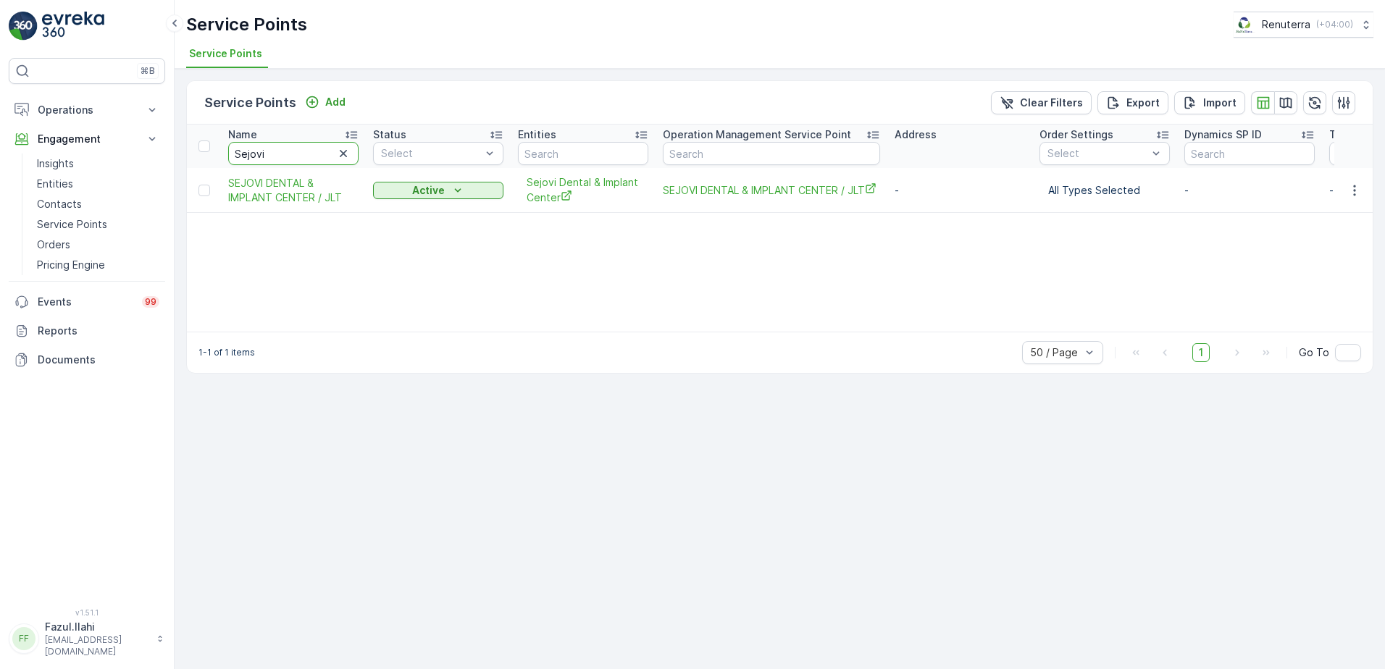
click at [284, 147] on input "Sejovi" at bounding box center [293, 153] width 130 height 23
type input "Roya"
click at [289, 146] on input "Roya" at bounding box center [293, 153] width 130 height 23
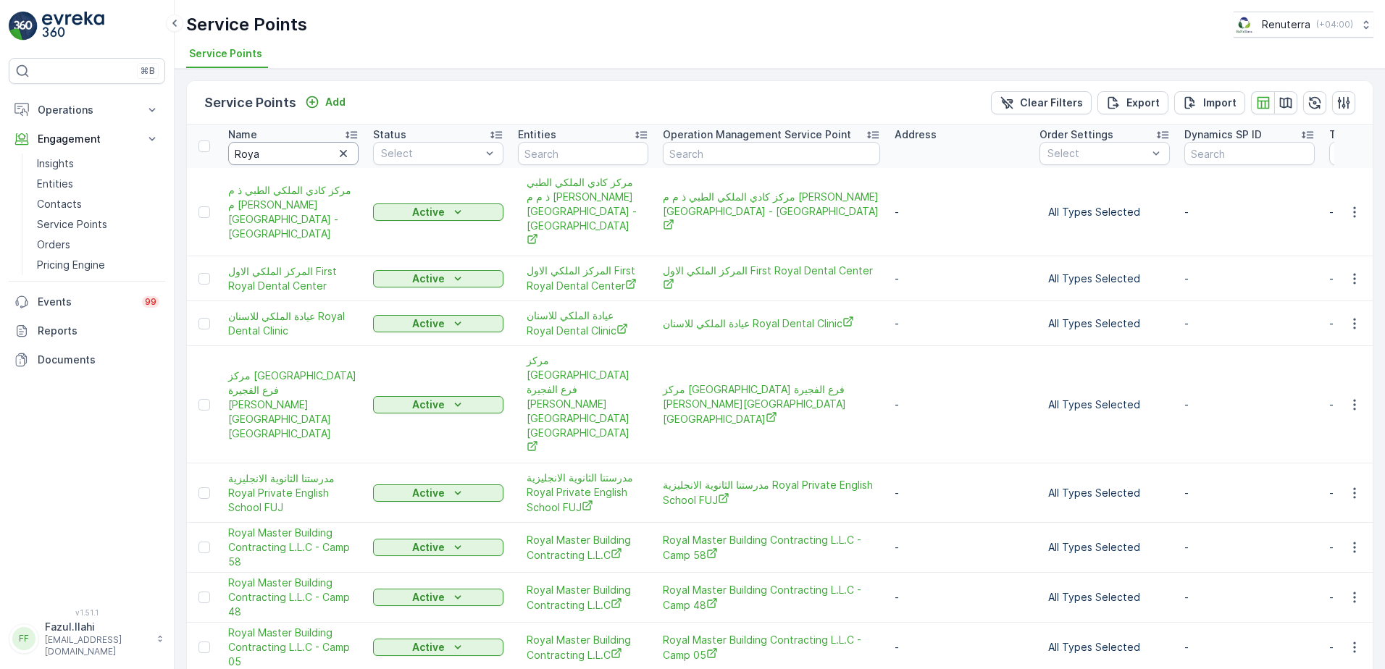
click at [289, 146] on input "Roya" at bounding box center [293, 153] width 130 height 23
type input "Royal"
click at [292, 149] on input "Royal" at bounding box center [293, 153] width 130 height 23
type input "Royal"
click at [292, 149] on input "Royal" at bounding box center [293, 153] width 130 height 23
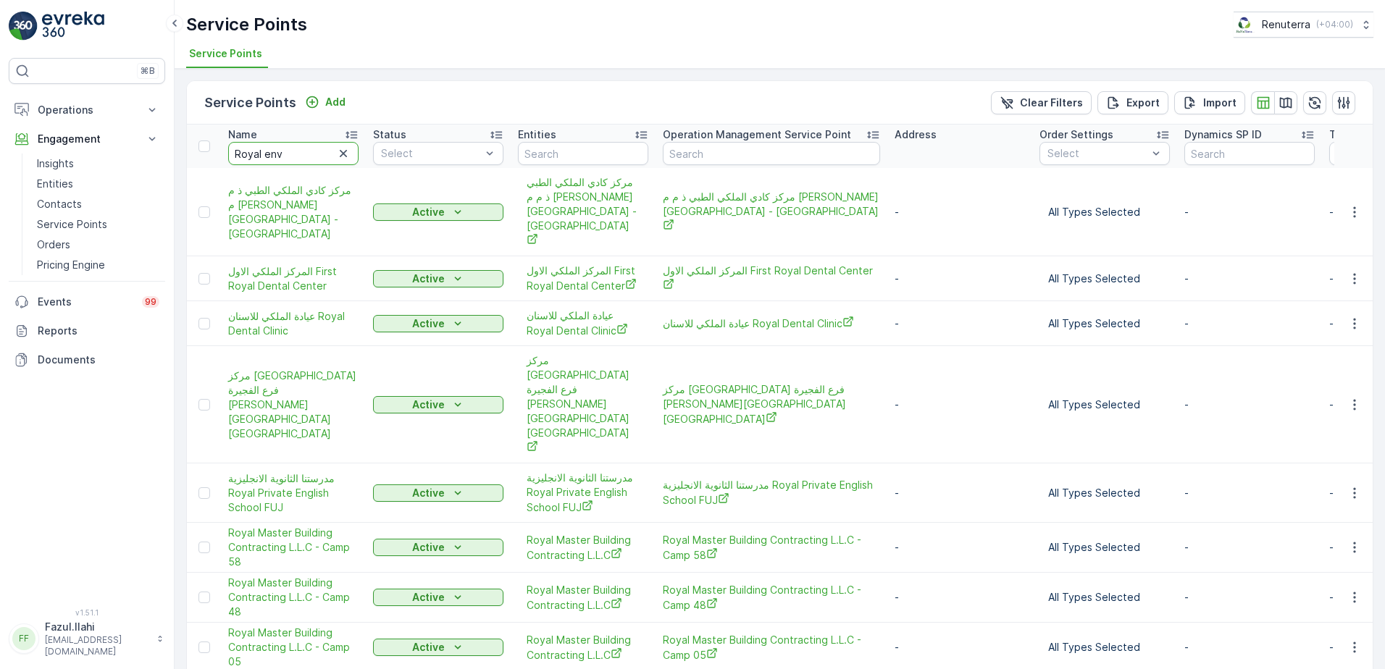
type input "Royal envi"
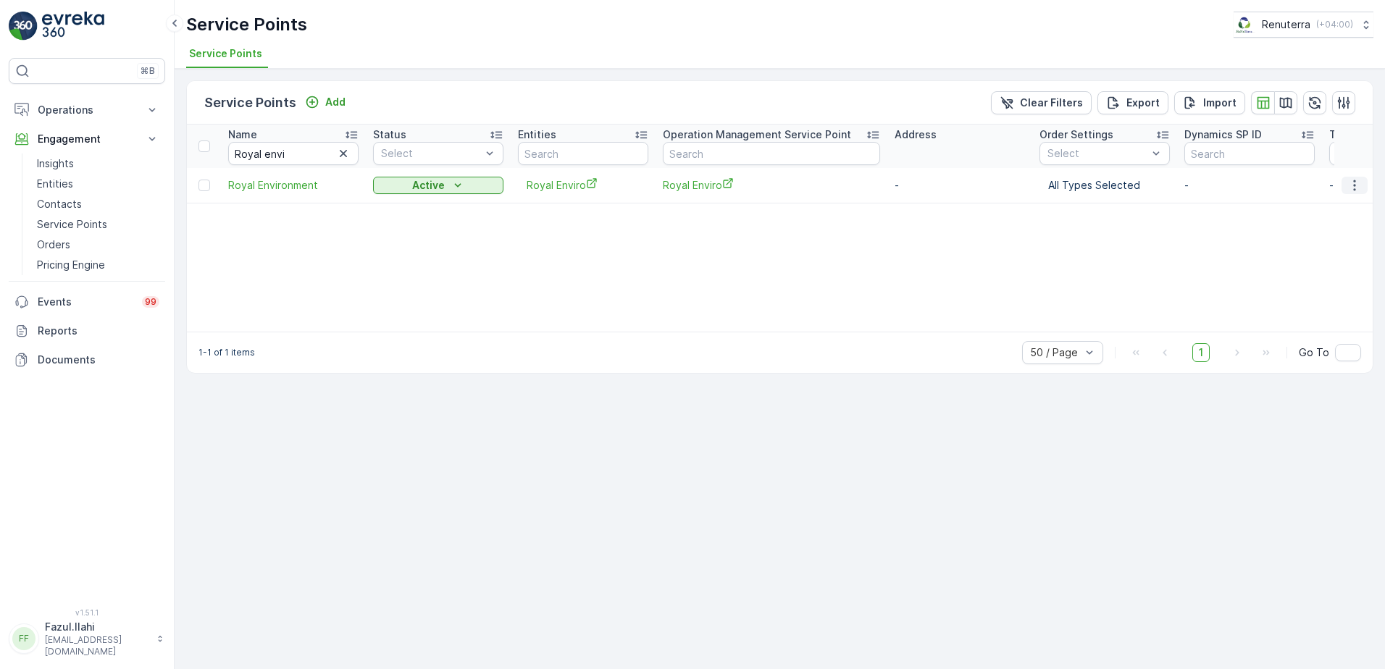
click at [1354, 180] on icon "button" at bounding box center [1354, 185] width 2 height 11
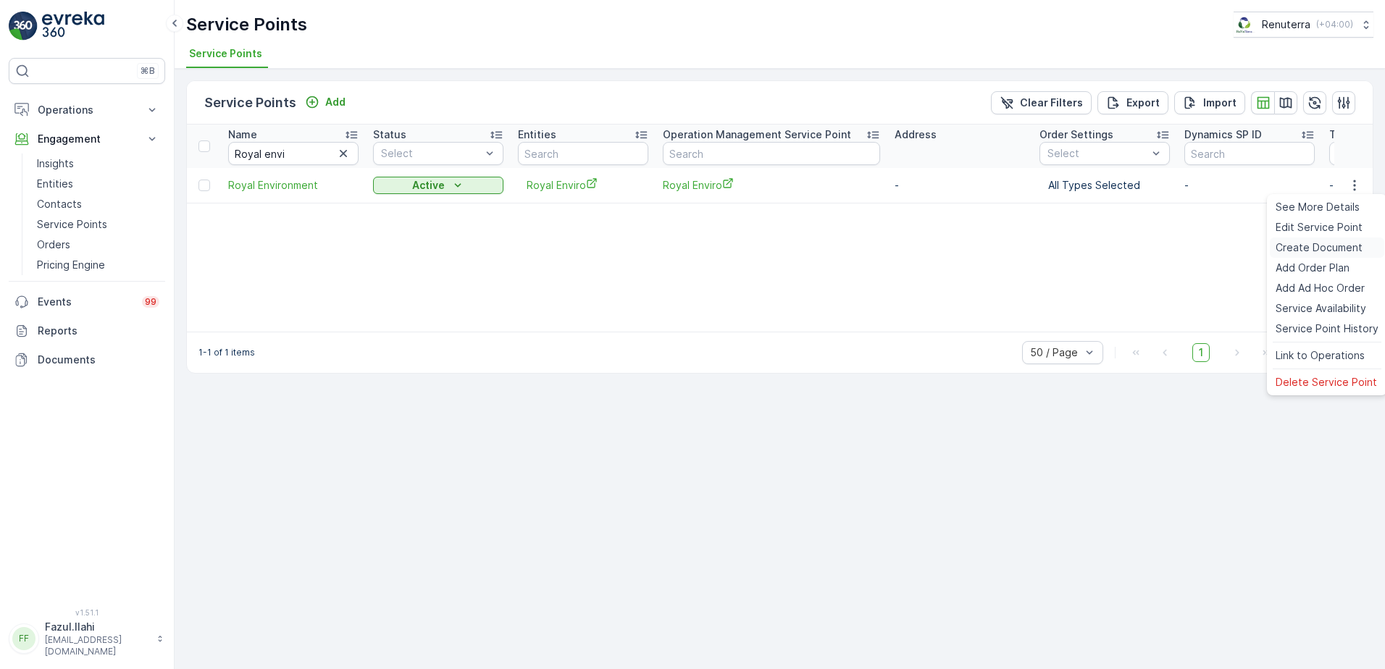
click at [1315, 244] on span "Create Document" at bounding box center [1318, 247] width 87 height 14
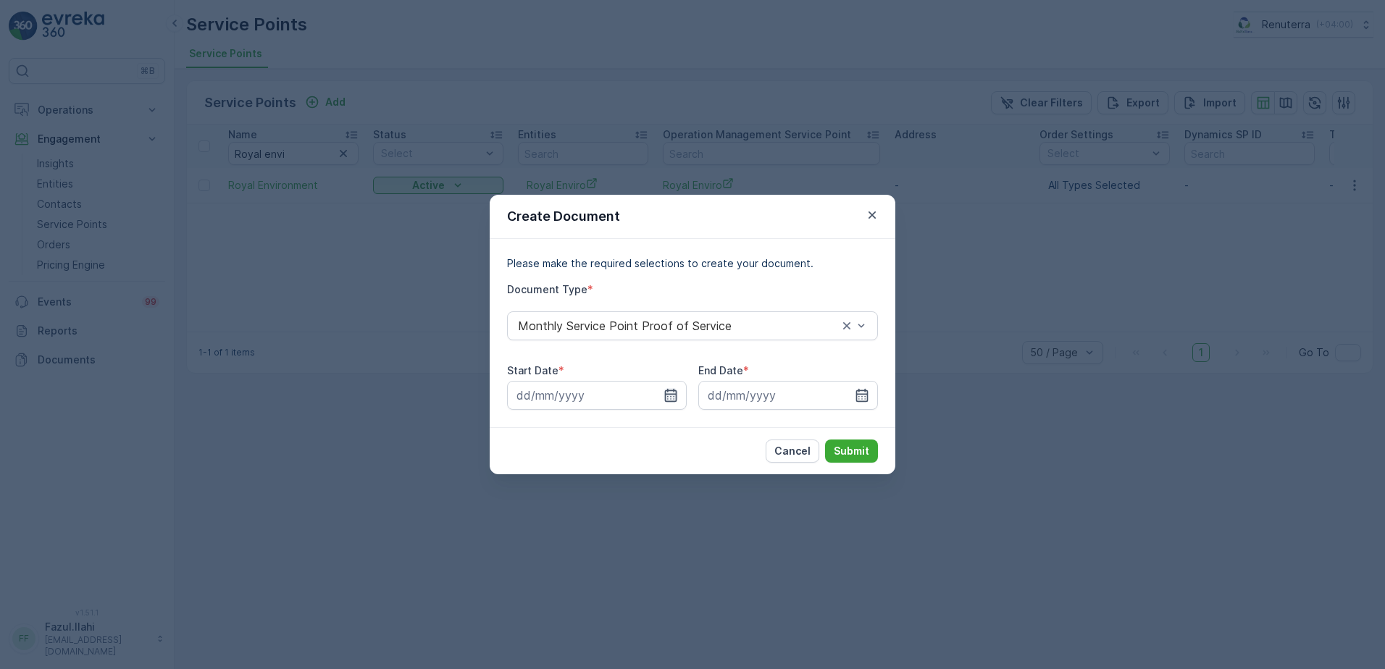
click at [676, 392] on icon "button" at bounding box center [671, 395] width 12 height 13
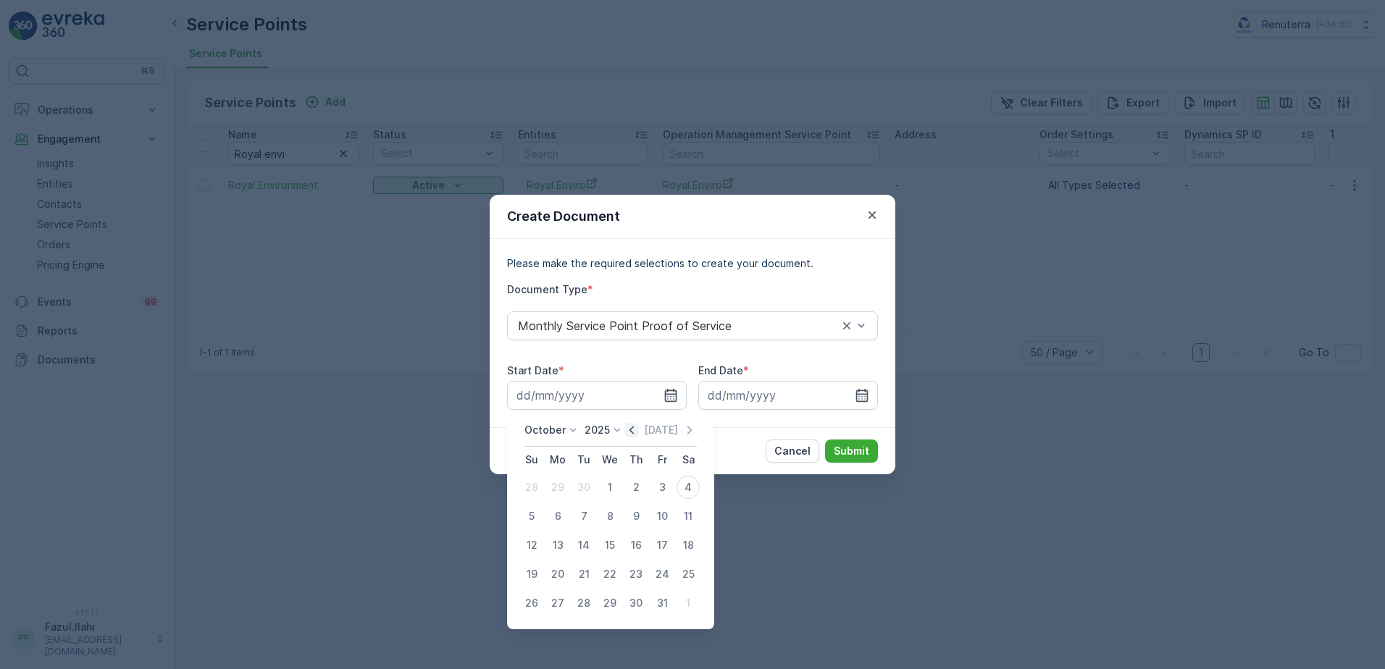
click at [632, 434] on icon "button" at bounding box center [631, 430] width 14 height 14
click at [557, 486] on div "1" at bounding box center [557, 487] width 23 height 23
type input "01.09.2025"
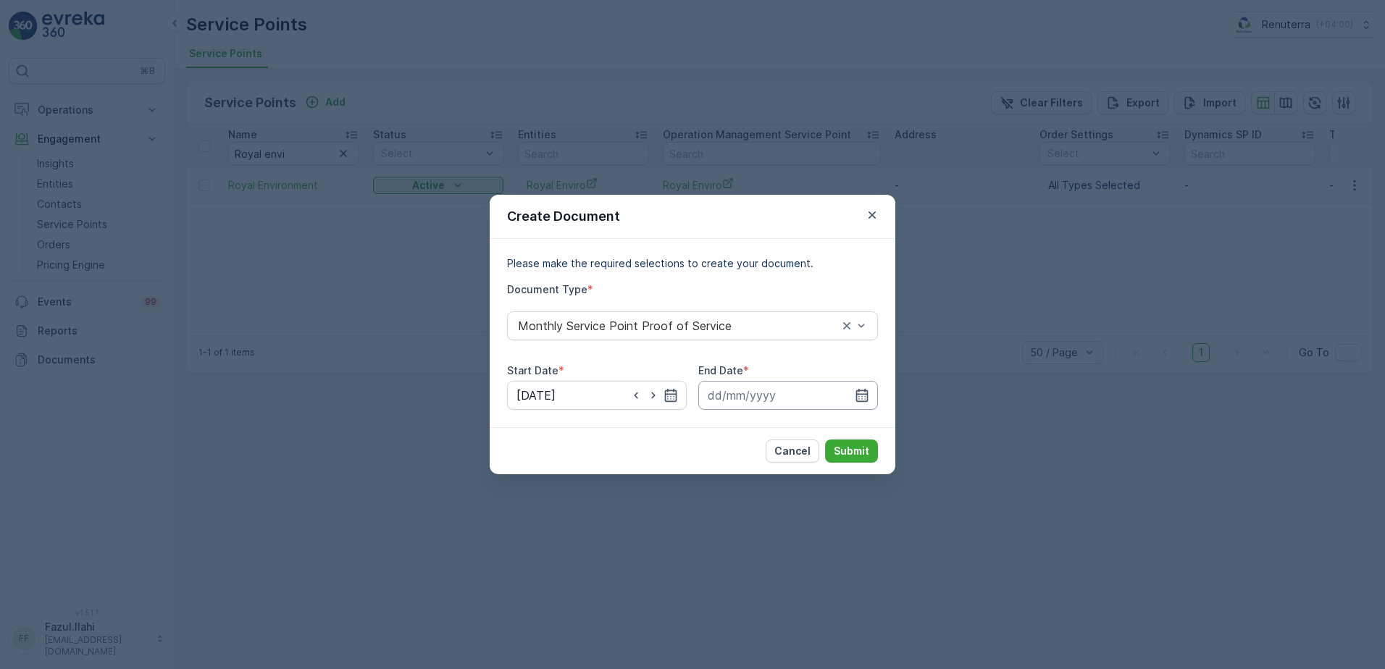
click at [873, 398] on input at bounding box center [788, 395] width 180 height 29
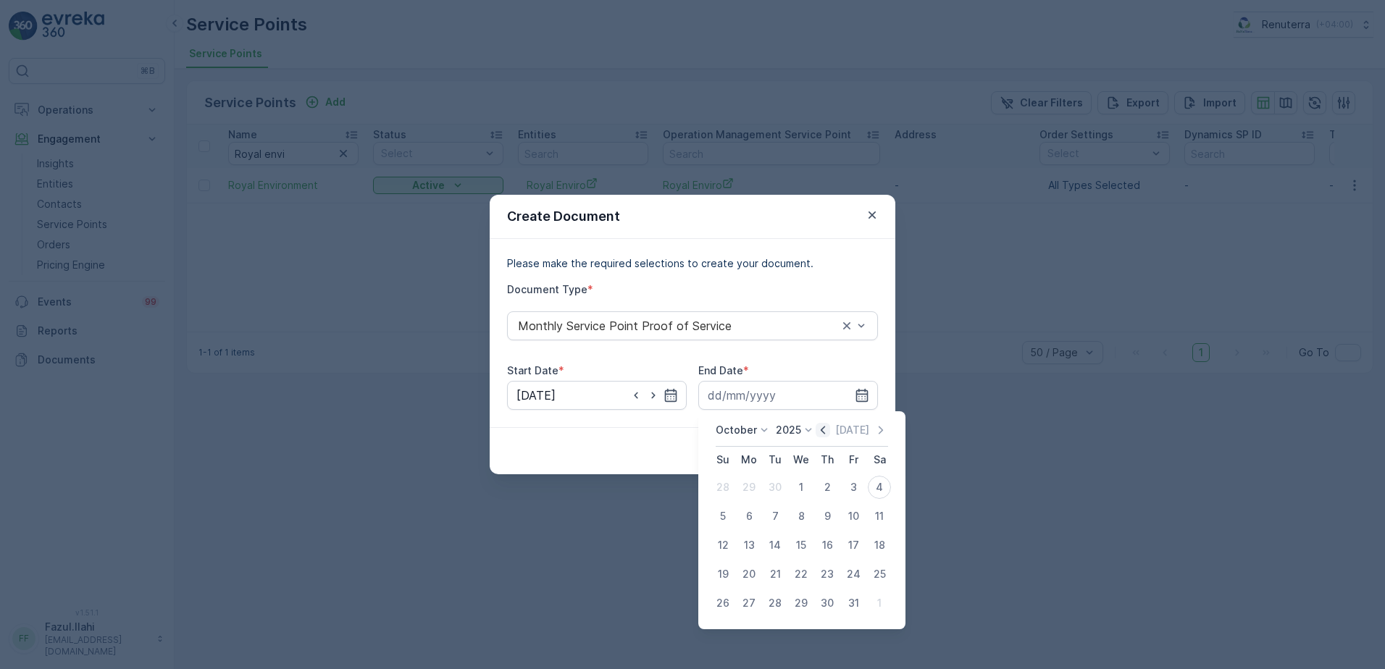
click at [824, 434] on icon "button" at bounding box center [822, 430] width 14 height 14
click at [774, 612] on div "30" at bounding box center [774, 603] width 23 height 23
type input "30.09.2025"
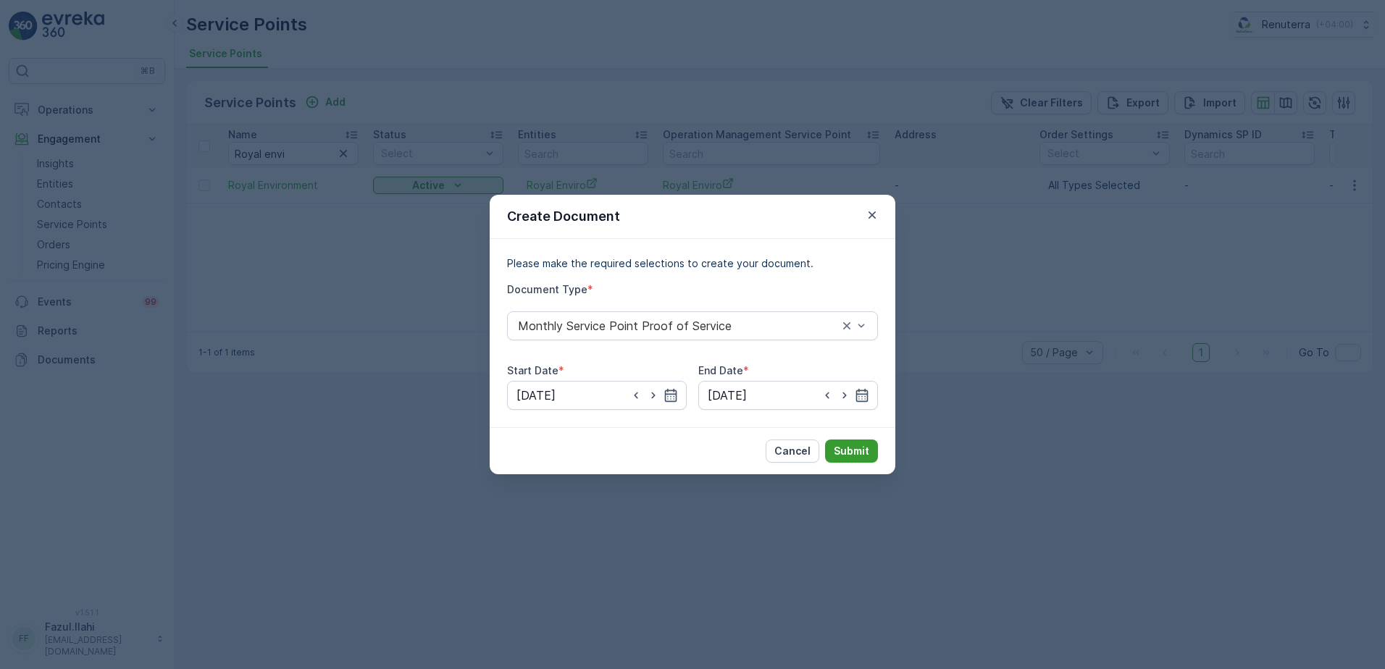
click at [857, 450] on p "Submit" at bounding box center [850, 451] width 35 height 14
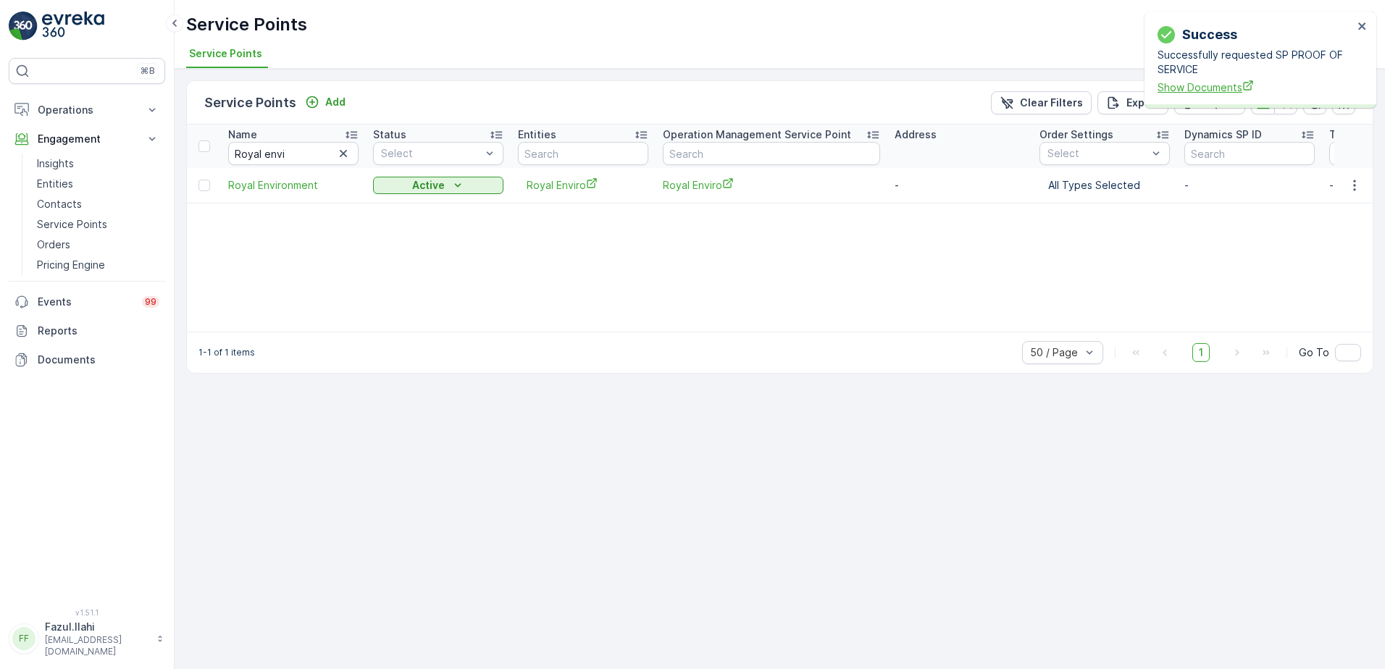
click at [1193, 85] on span "Show Documents" at bounding box center [1255, 87] width 196 height 15
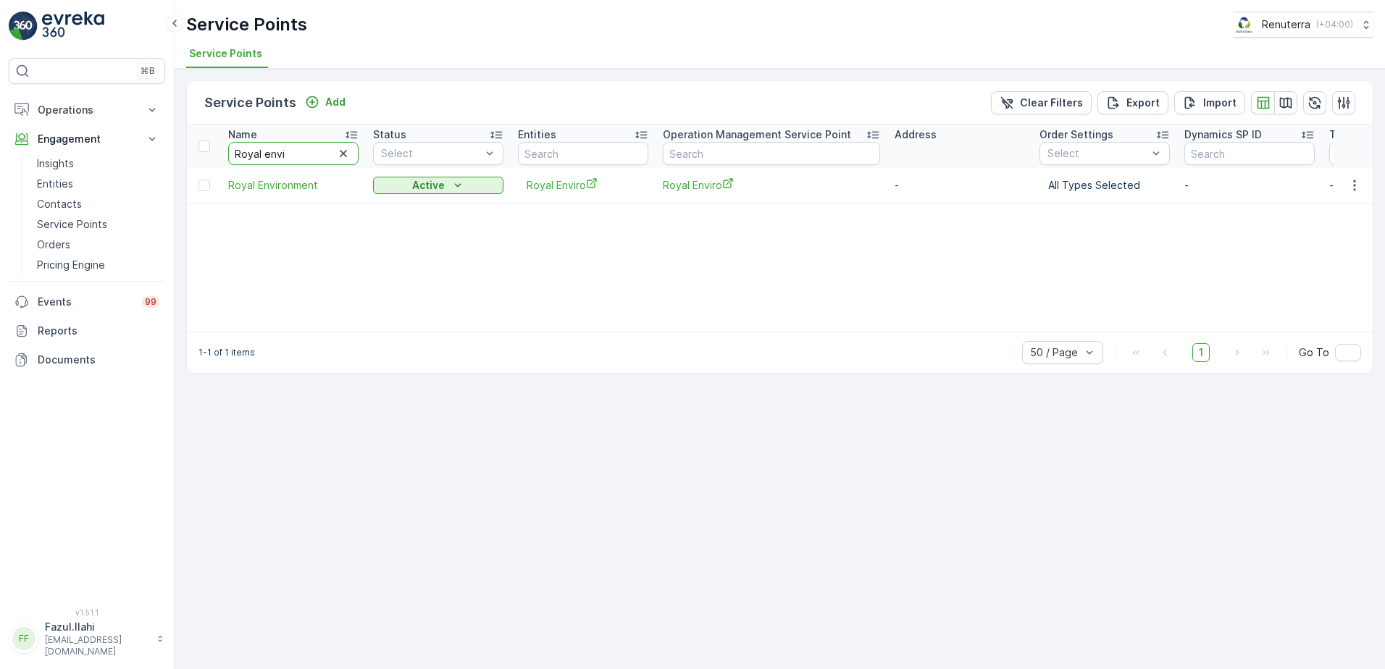
click at [301, 152] on input "Royal envi" at bounding box center [293, 153] width 130 height 23
type input "Green"
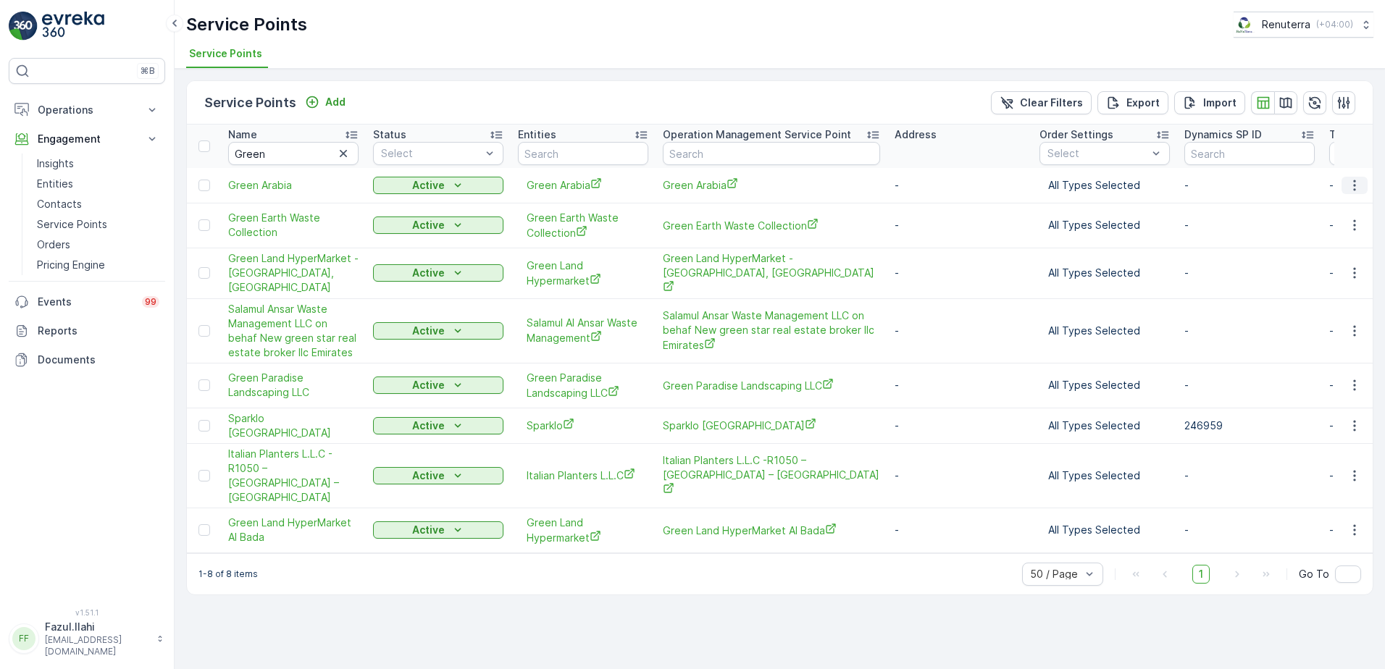
click at [1358, 185] on icon "button" at bounding box center [1354, 185] width 14 height 14
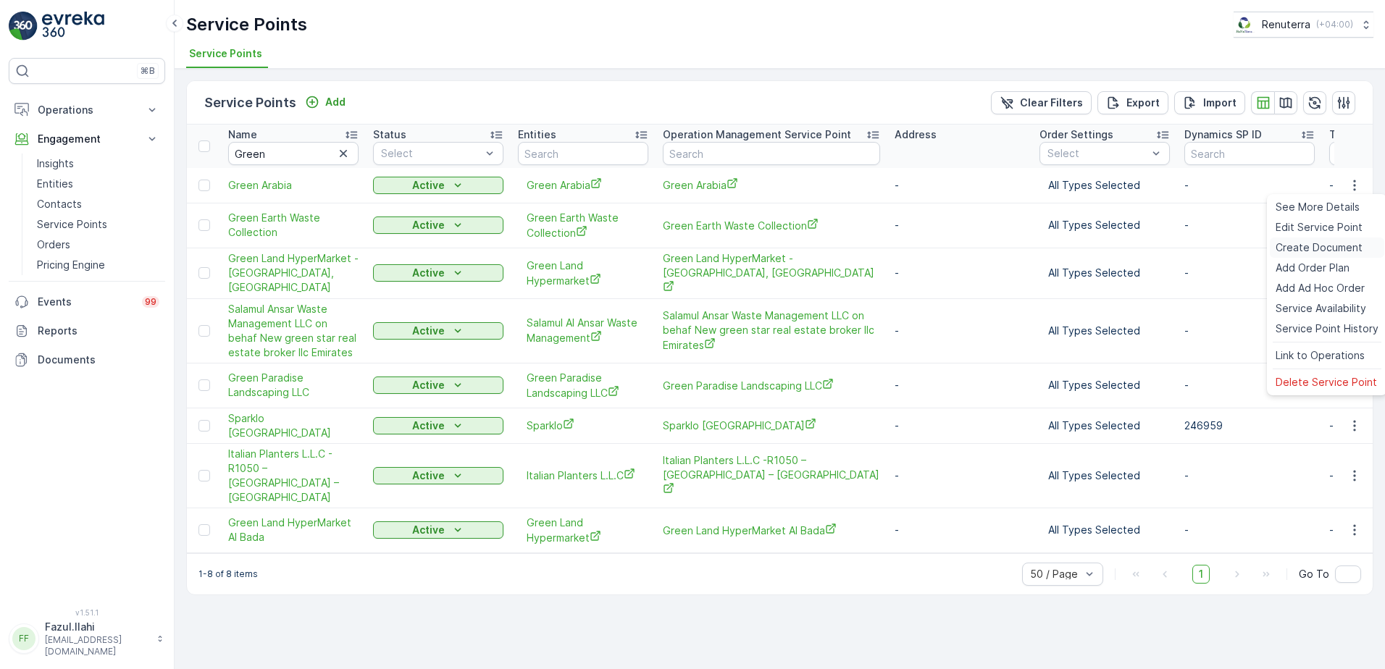
click at [1319, 242] on span "Create Document" at bounding box center [1318, 247] width 87 height 14
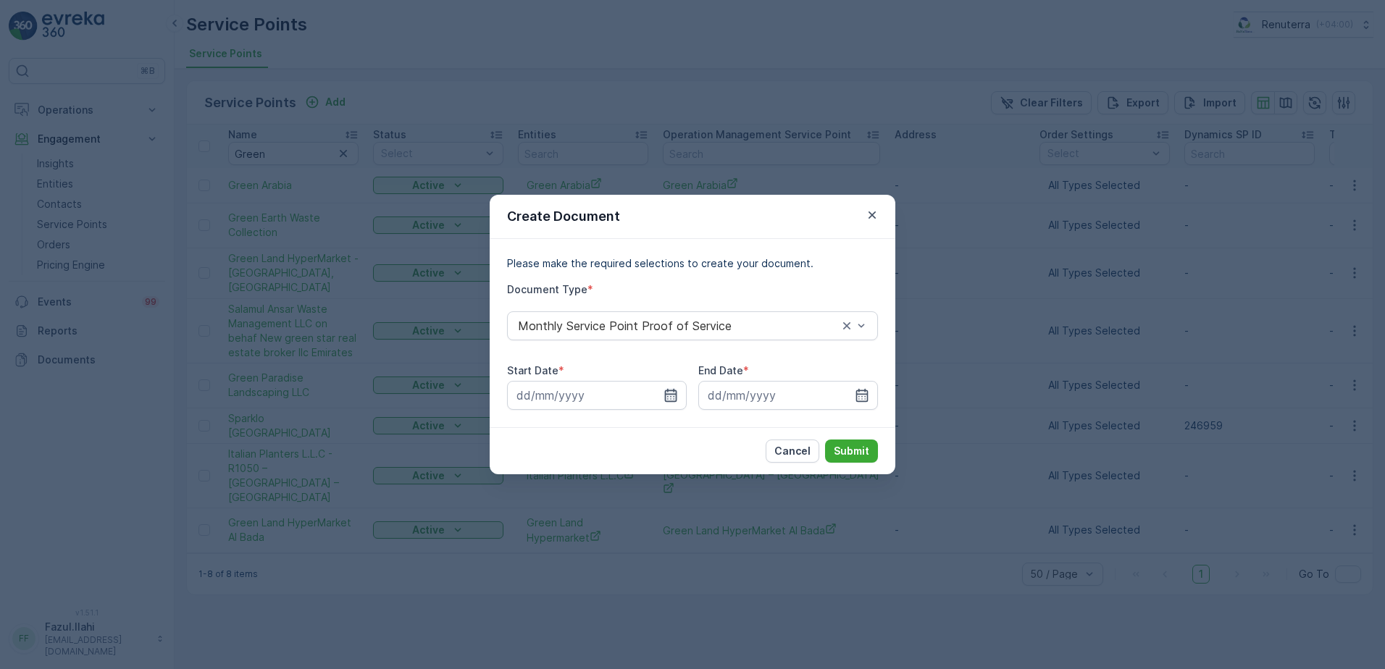
click at [668, 398] on icon "button" at bounding box center [670, 395] width 14 height 14
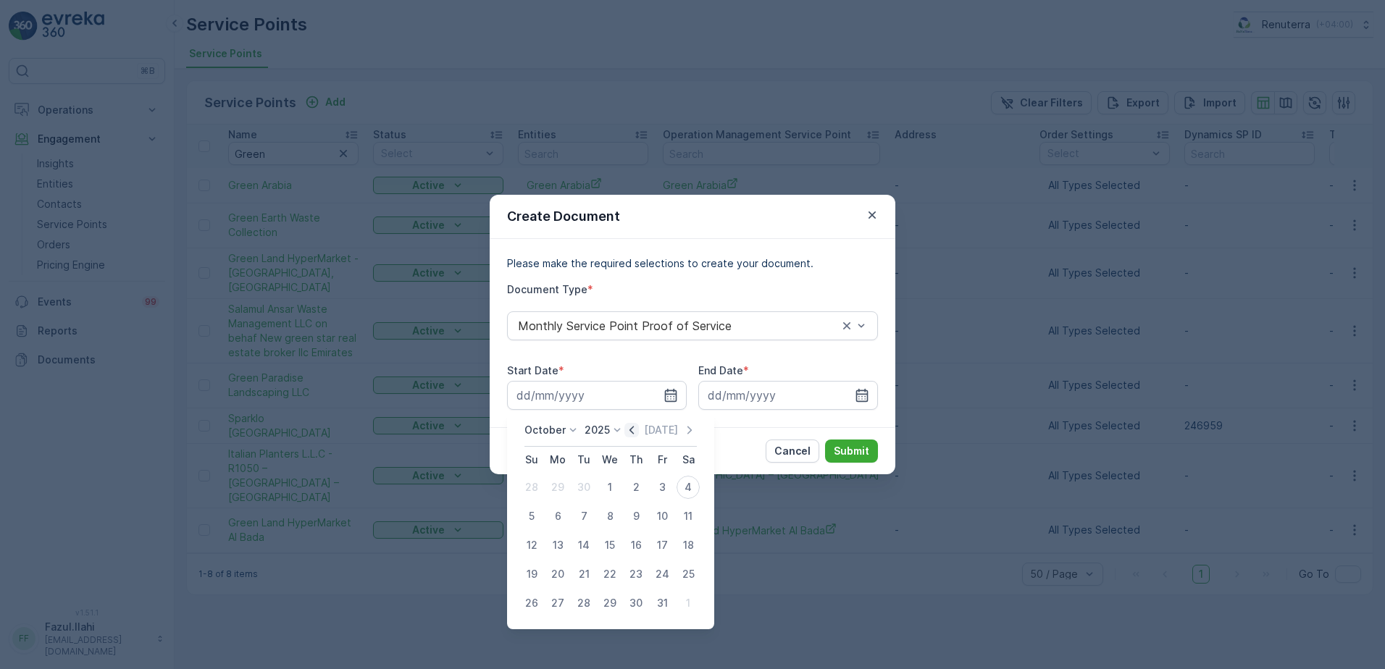
click at [632, 429] on icon "button" at bounding box center [631, 430] width 14 height 14
click at [560, 488] on div "1" at bounding box center [557, 487] width 23 height 23
type input "01.09.2025"
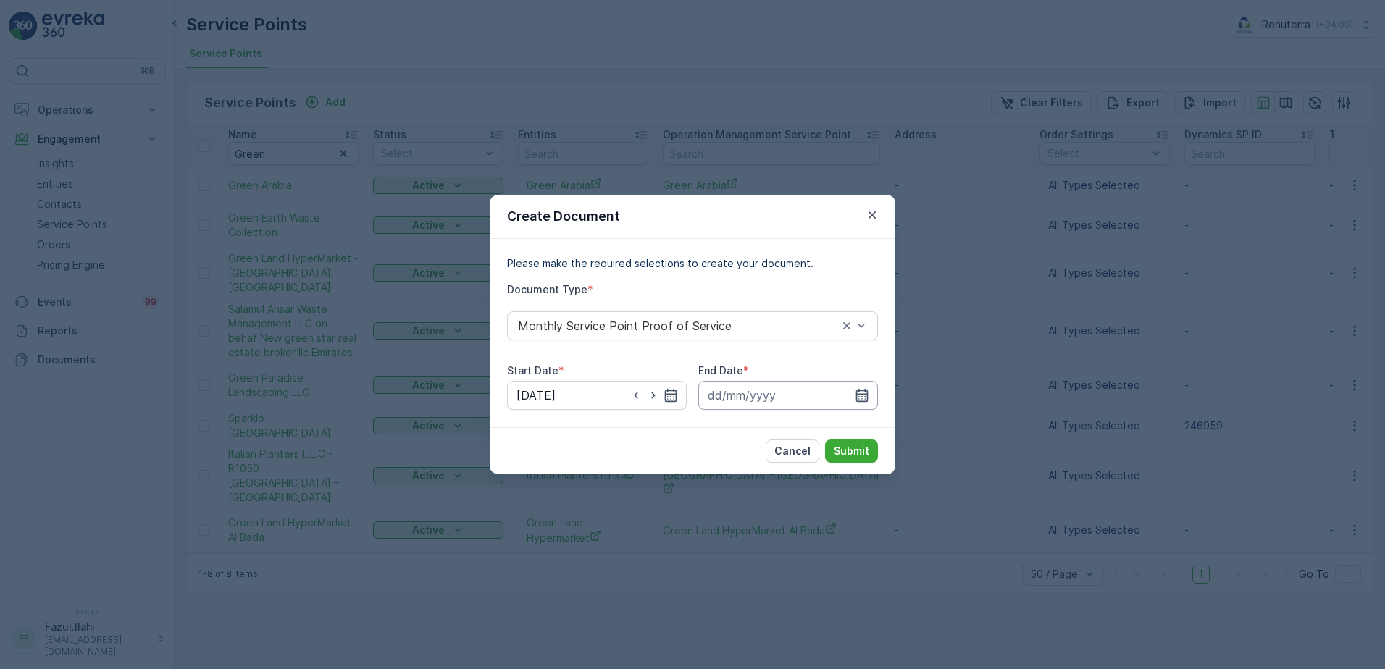
click at [869, 385] on input at bounding box center [788, 395] width 180 height 29
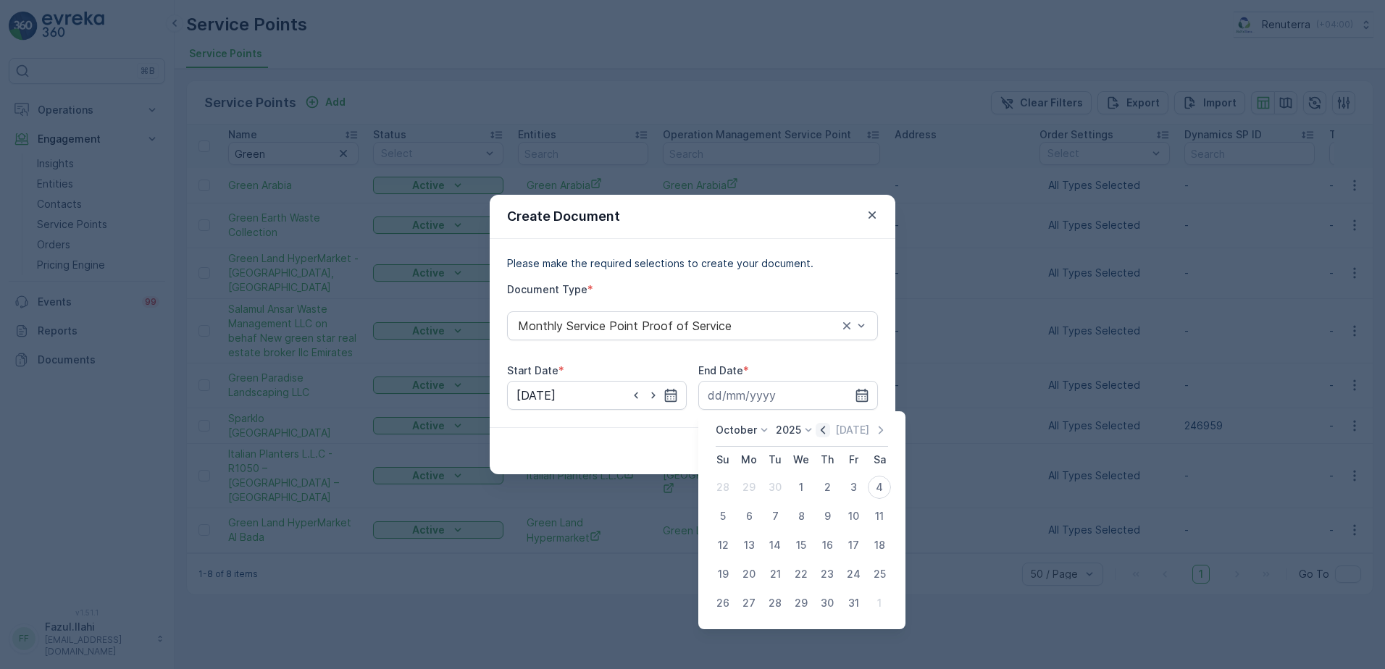
click at [821, 429] on icon "button" at bounding box center [822, 430] width 14 height 14
drag, startPoint x: 772, startPoint y: 606, endPoint x: 761, endPoint y: 517, distance: 89.7
click at [772, 605] on div "30" at bounding box center [774, 603] width 23 height 23
type input "30.09.2025"
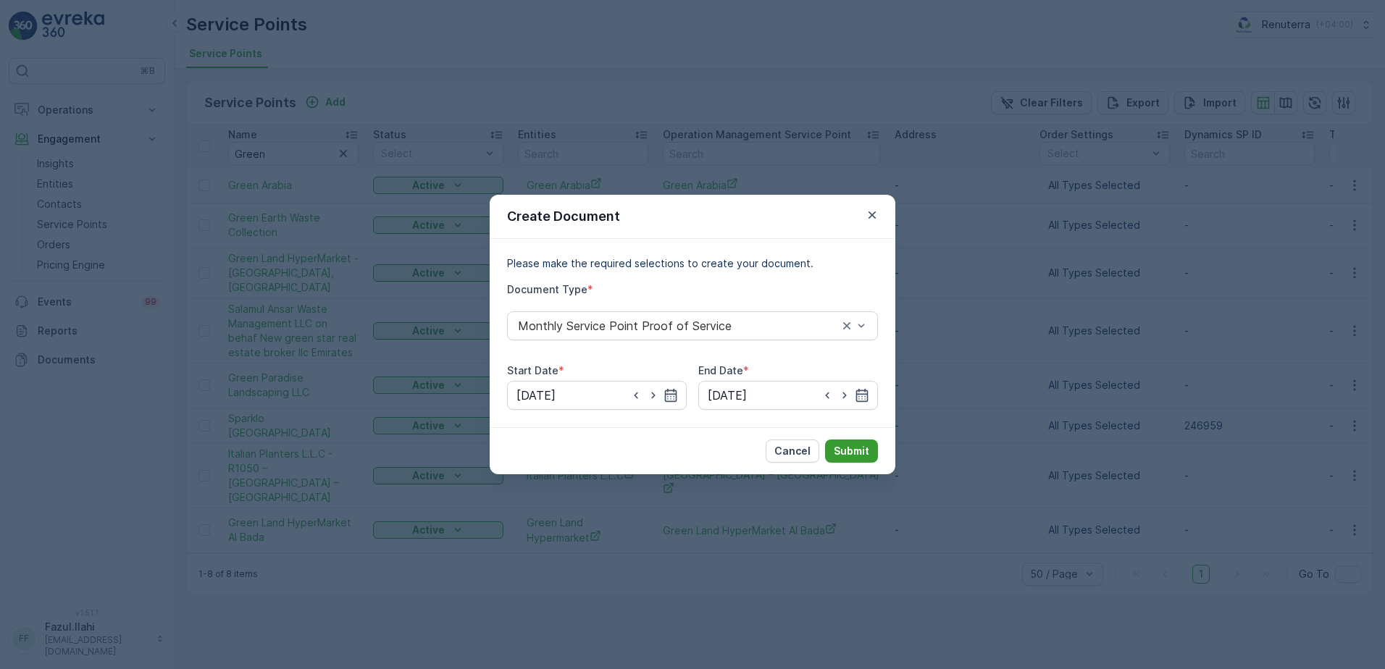
click at [844, 455] on p "Submit" at bounding box center [850, 451] width 35 height 14
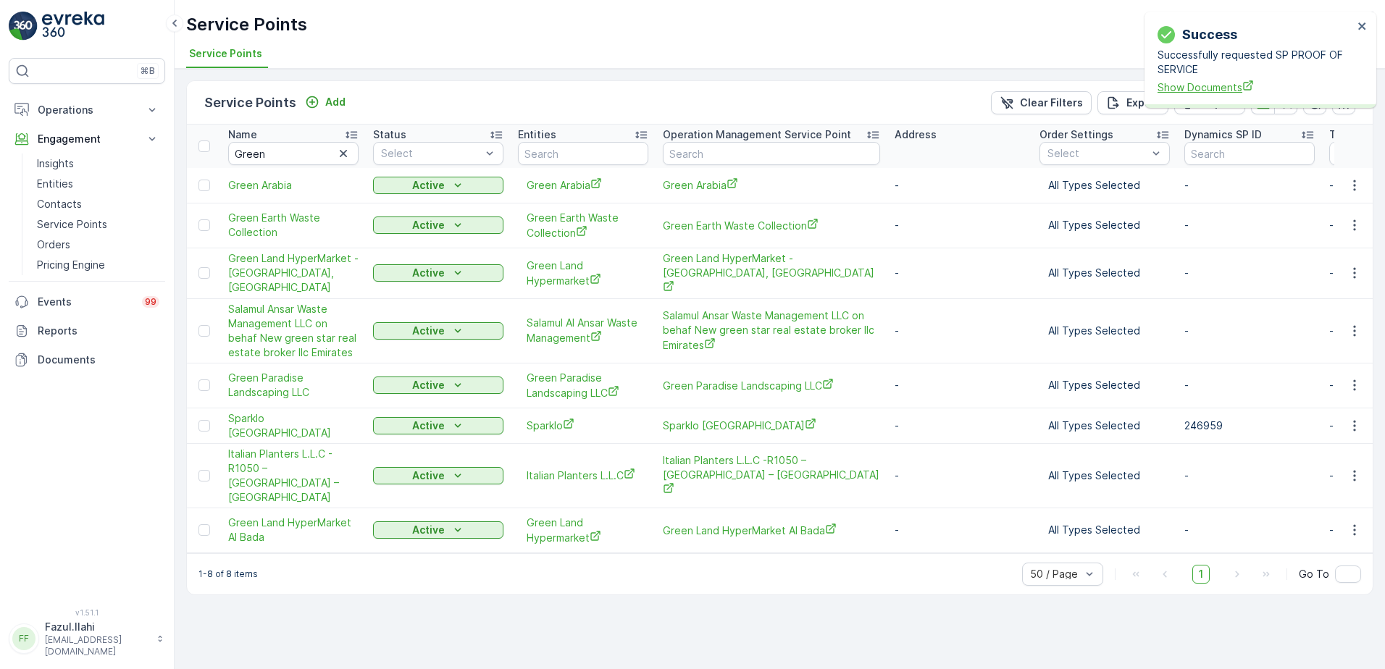
click at [1227, 81] on span "Show Documents" at bounding box center [1255, 87] width 196 height 15
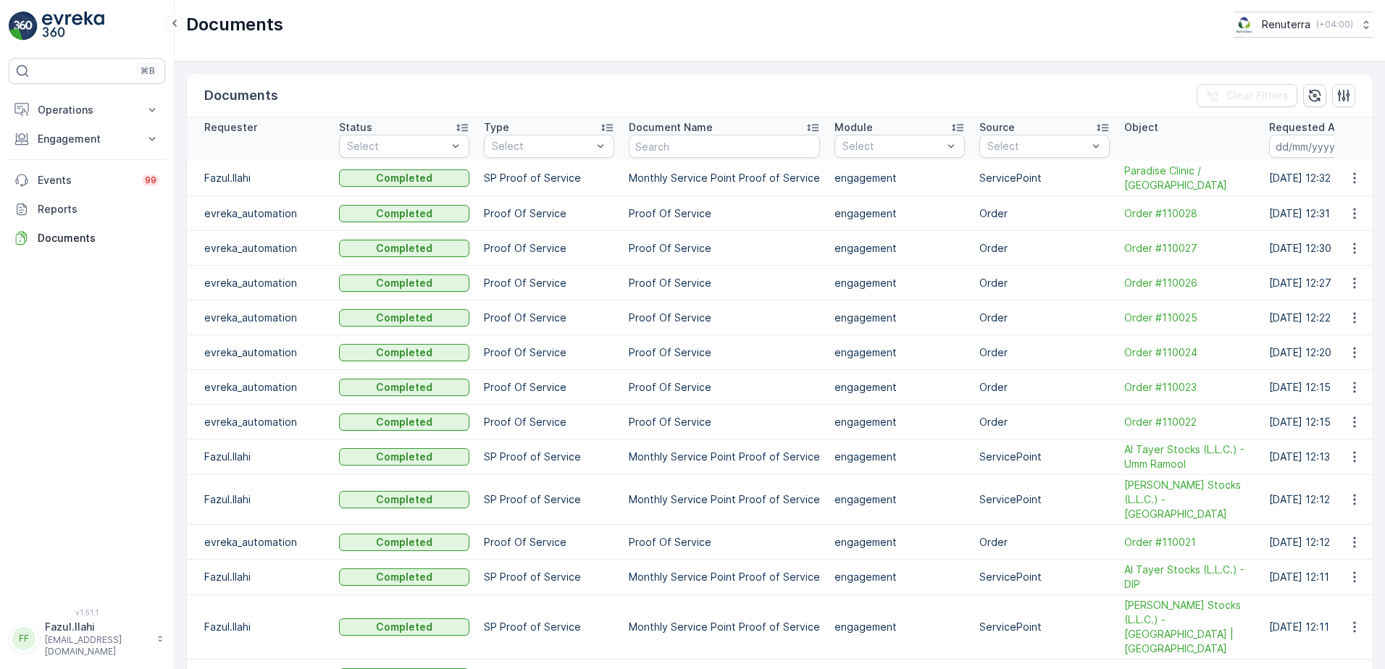
click at [1371, 171] on div "Documents Clear Filters Requester Status Select Type Select Document Name Modul…" at bounding box center [780, 366] width 1210 height 608
click at [1350, 184] on icon "button" at bounding box center [1354, 178] width 14 height 14
click at [1354, 203] on span "See Details" at bounding box center [1350, 200] width 56 height 14
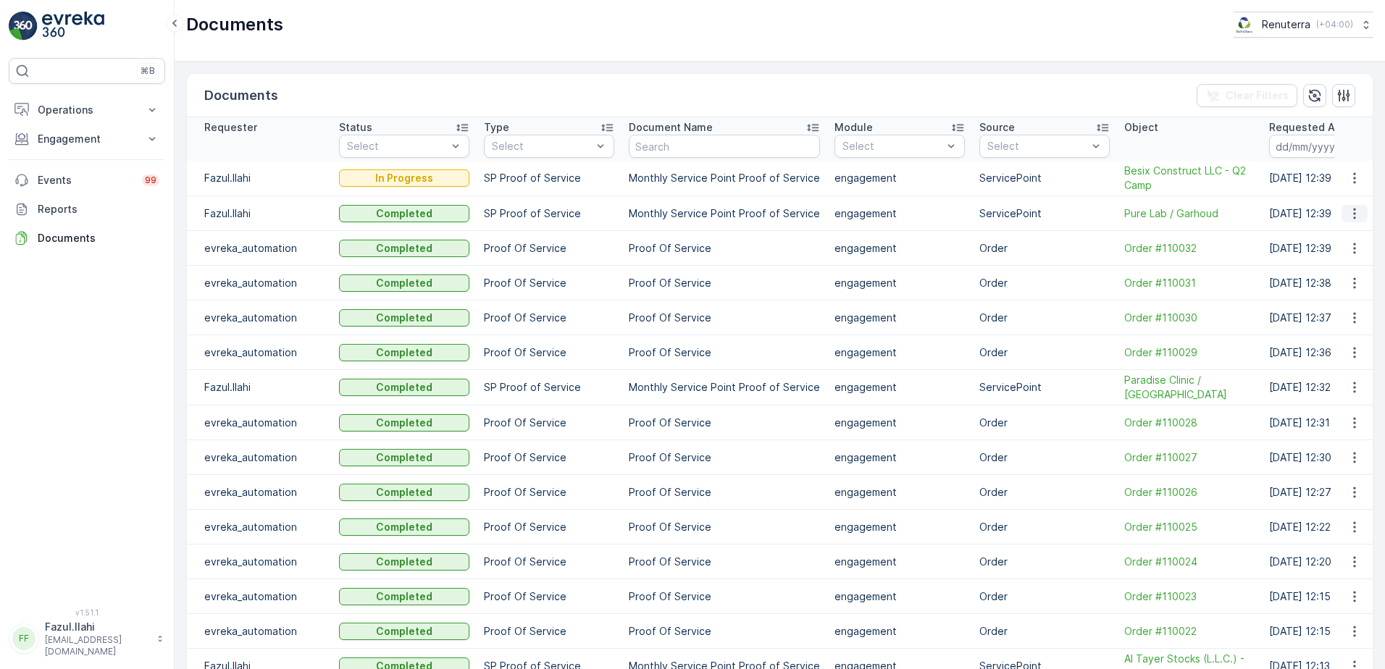
drag, startPoint x: 1349, startPoint y: 214, endPoint x: 1356, endPoint y: 209, distance: 8.3
click at [1356, 209] on icon "button" at bounding box center [1354, 213] width 14 height 14
click at [1345, 238] on span "See Details" at bounding box center [1350, 235] width 56 height 14
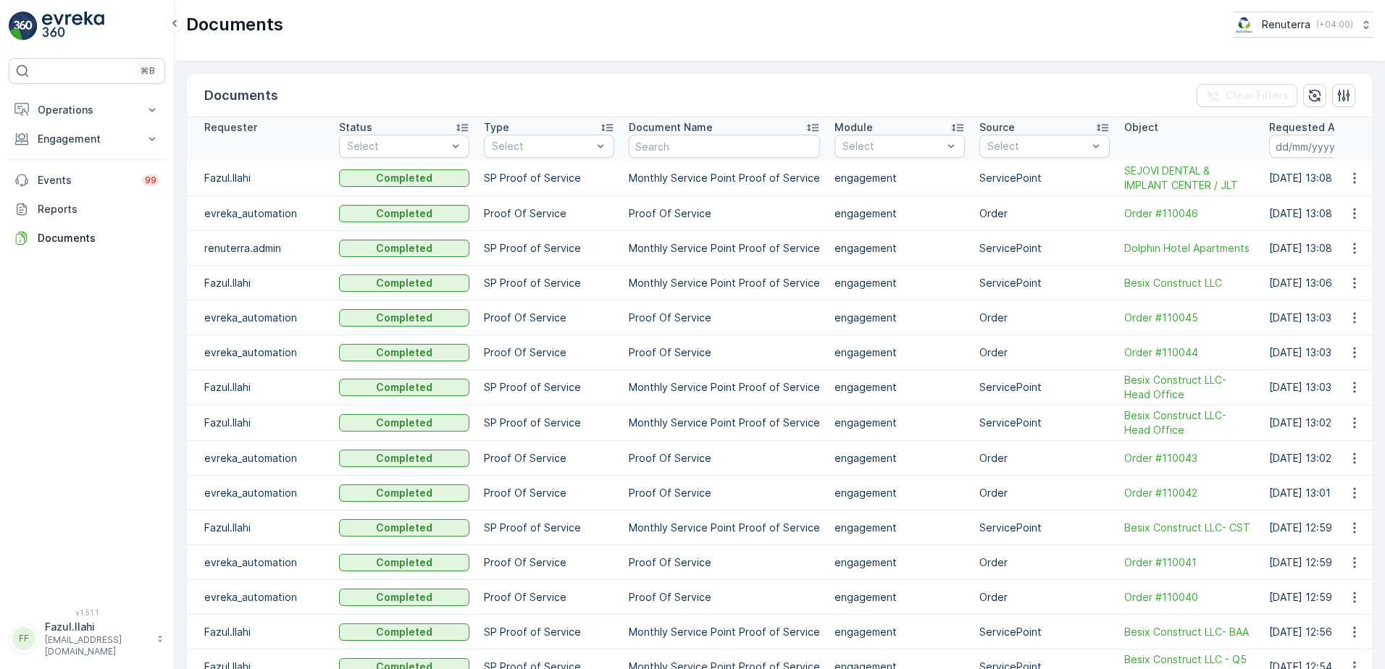
drag, startPoint x: 1350, startPoint y: 182, endPoint x: 1346, endPoint y: 169, distance: 14.4
click at [1350, 180] on icon "button" at bounding box center [1354, 178] width 14 height 14
click at [1344, 199] on span "See Details" at bounding box center [1350, 200] width 56 height 14
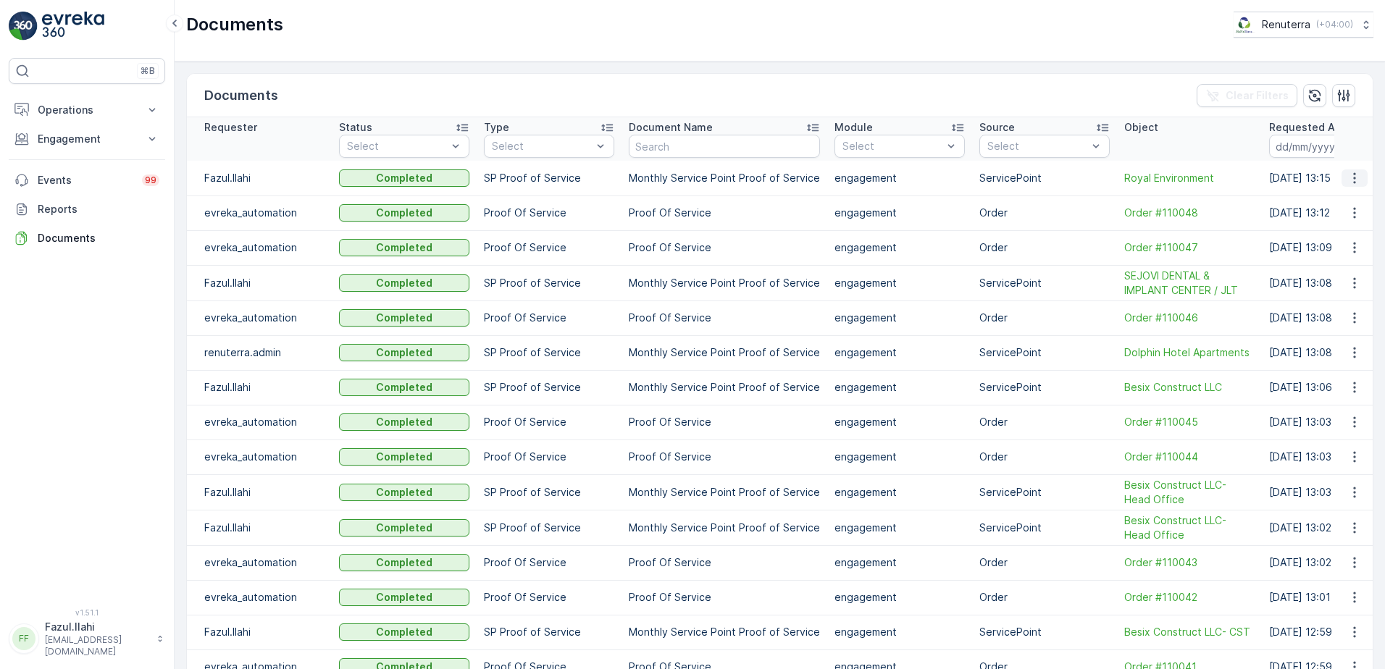
click at [1353, 181] on icon "button" at bounding box center [1354, 178] width 14 height 14
click at [1341, 196] on span "See Details" at bounding box center [1350, 200] width 56 height 14
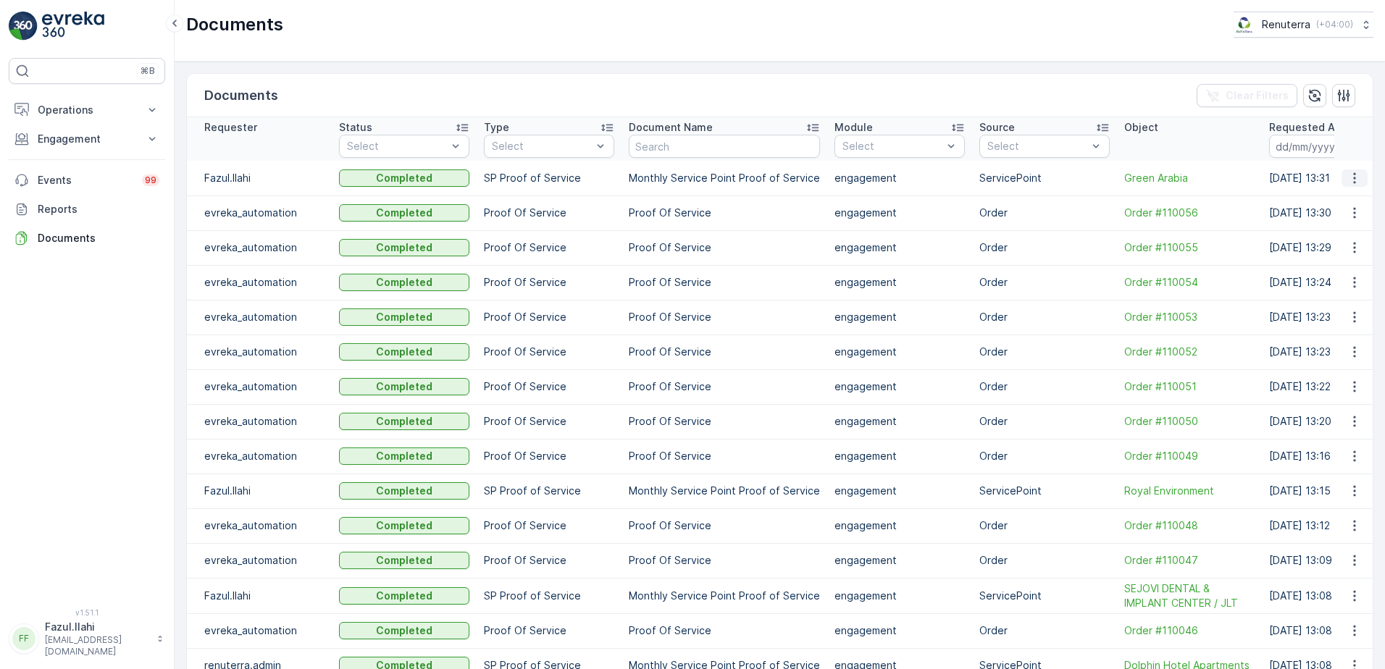
click at [1353, 180] on icon "button" at bounding box center [1354, 178] width 14 height 14
click at [1329, 209] on div "See Details" at bounding box center [1349, 200] width 67 height 20
